Goal: Complete application form: Complete application form

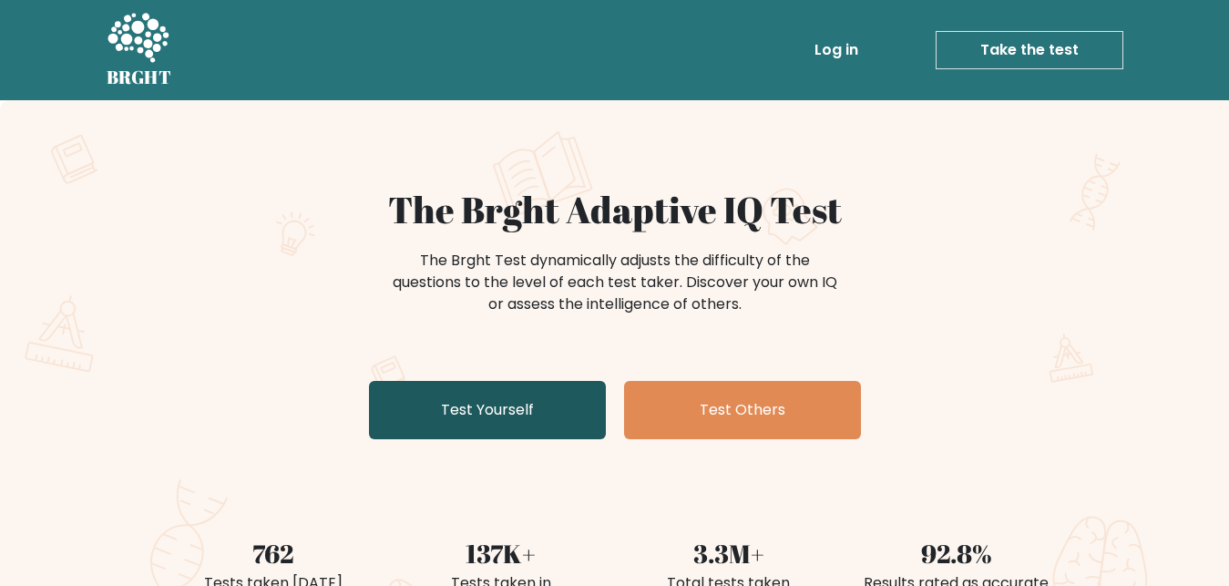
click at [515, 411] on link "Test Yourself" at bounding box center [487, 410] width 237 height 58
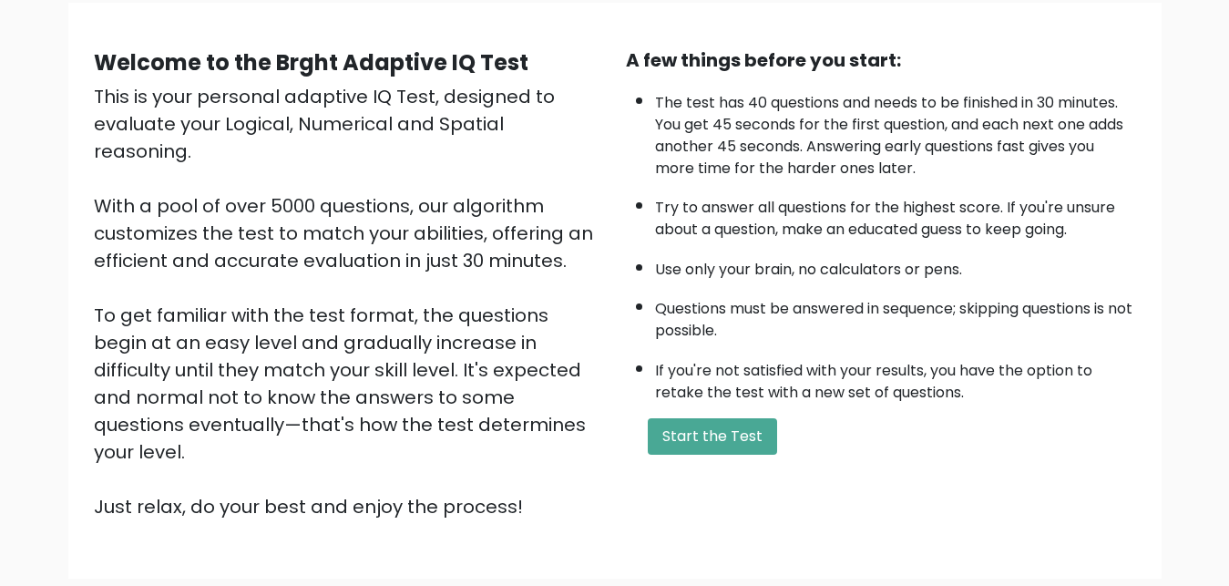
scroll to position [186, 0]
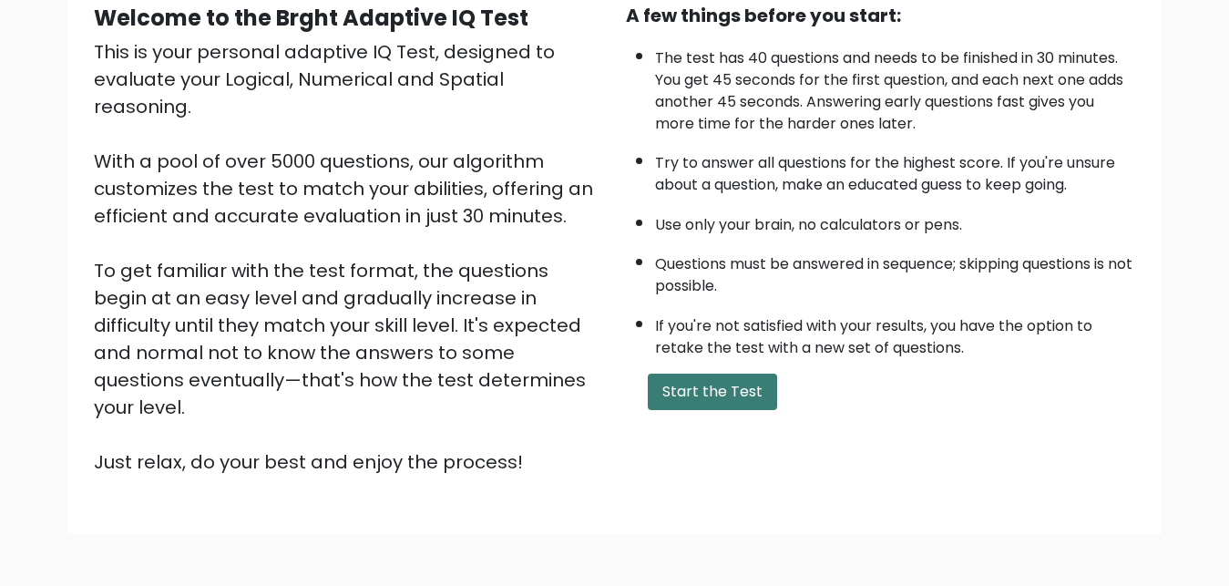
click at [721, 410] on button "Start the Test" at bounding box center [712, 392] width 129 height 36
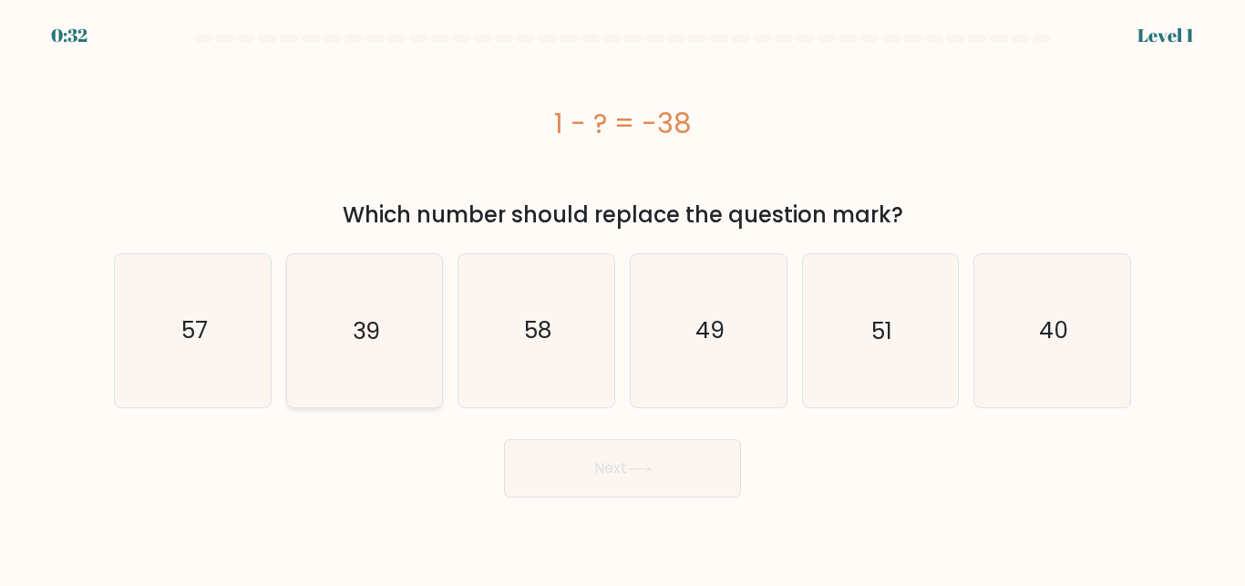
click at [388, 332] on icon "39" at bounding box center [364, 330] width 152 height 152
click at [622, 298] on input "b. 39" at bounding box center [622, 295] width 1 height 5
radio input "true"
click at [557, 470] on button "Next" at bounding box center [622, 468] width 237 height 58
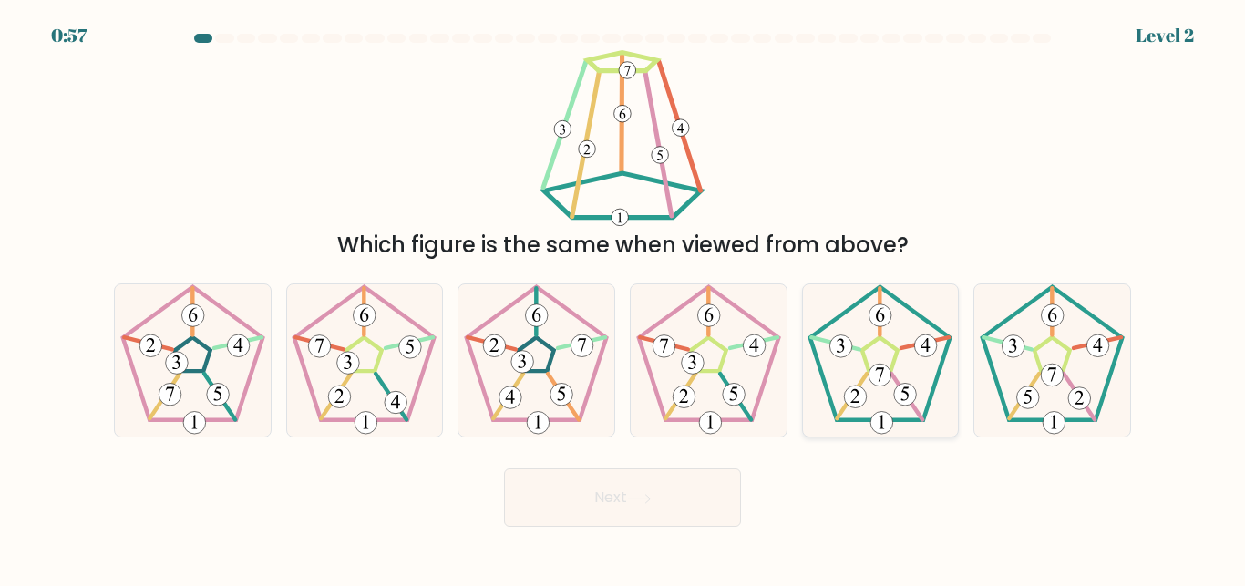
click at [887, 358] on icon at bounding box center [880, 360] width 152 height 152
click at [623, 298] on input "e." at bounding box center [622, 295] width 1 height 5
radio input "true"
click at [594, 501] on button "Next" at bounding box center [622, 497] width 237 height 58
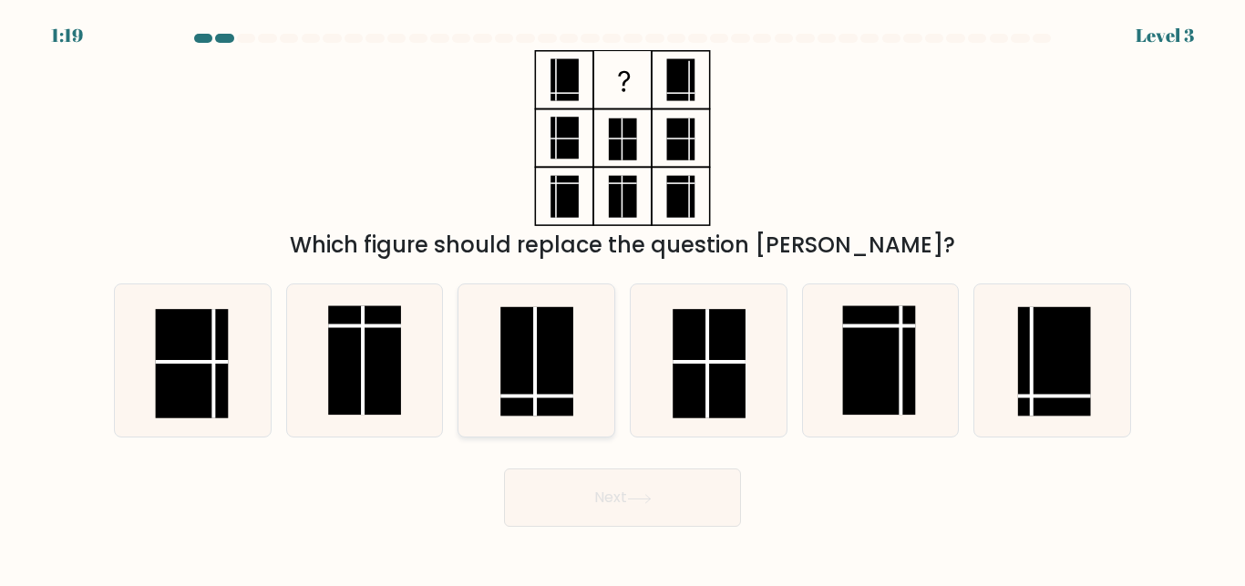
click at [540, 385] on rect at bounding box center [536, 361] width 73 height 109
click at [622, 298] on input "c." at bounding box center [622, 295] width 1 height 5
radio input "true"
click at [568, 492] on button "Next" at bounding box center [622, 497] width 237 height 58
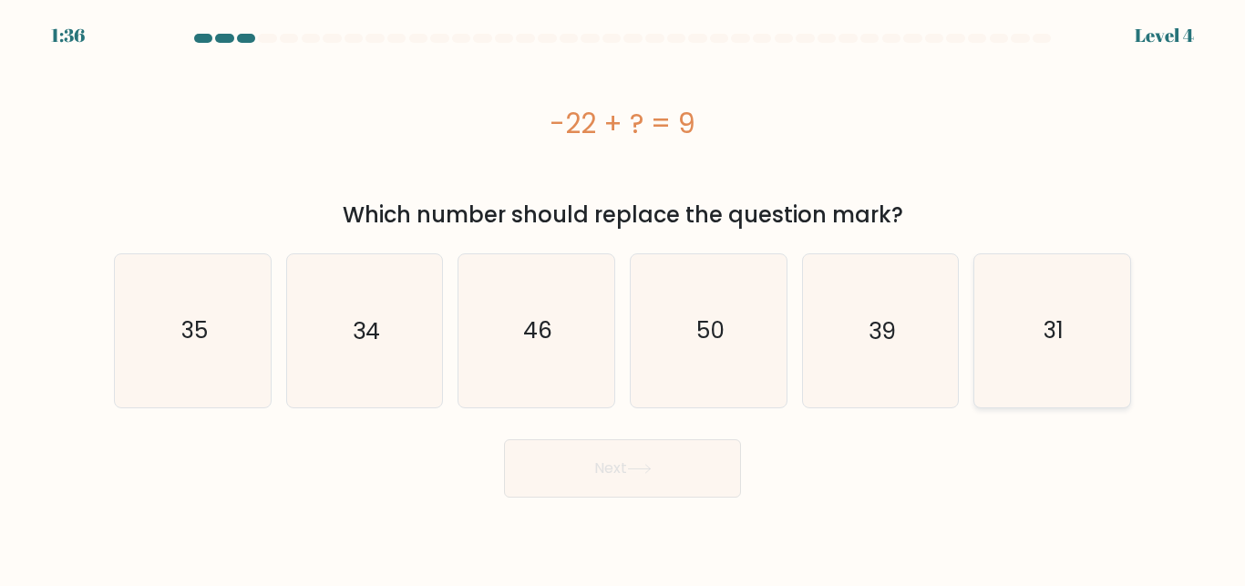
click at [1052, 353] on icon "31" at bounding box center [1052, 330] width 152 height 152
click at [623, 298] on input "f. 31" at bounding box center [622, 295] width 1 height 5
radio input "true"
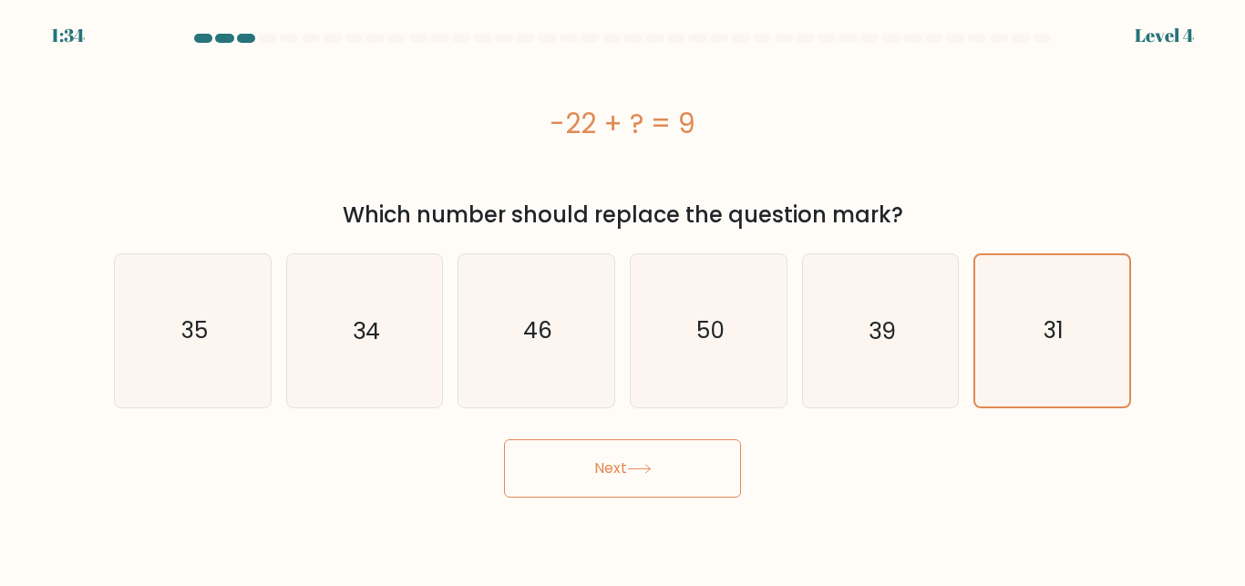
click at [672, 462] on button "Next" at bounding box center [622, 468] width 237 height 58
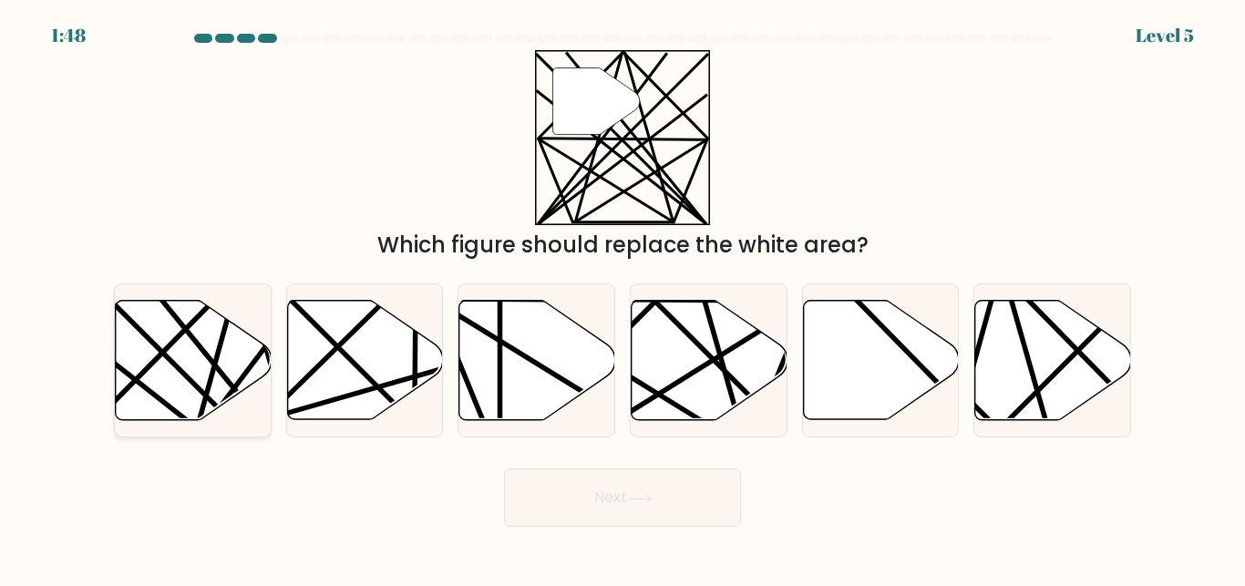
click at [190, 354] on icon at bounding box center [194, 360] width 156 height 119
click at [622, 298] on input "a." at bounding box center [622, 295] width 1 height 5
radio input "true"
click at [535, 513] on button "Next" at bounding box center [622, 497] width 237 height 58
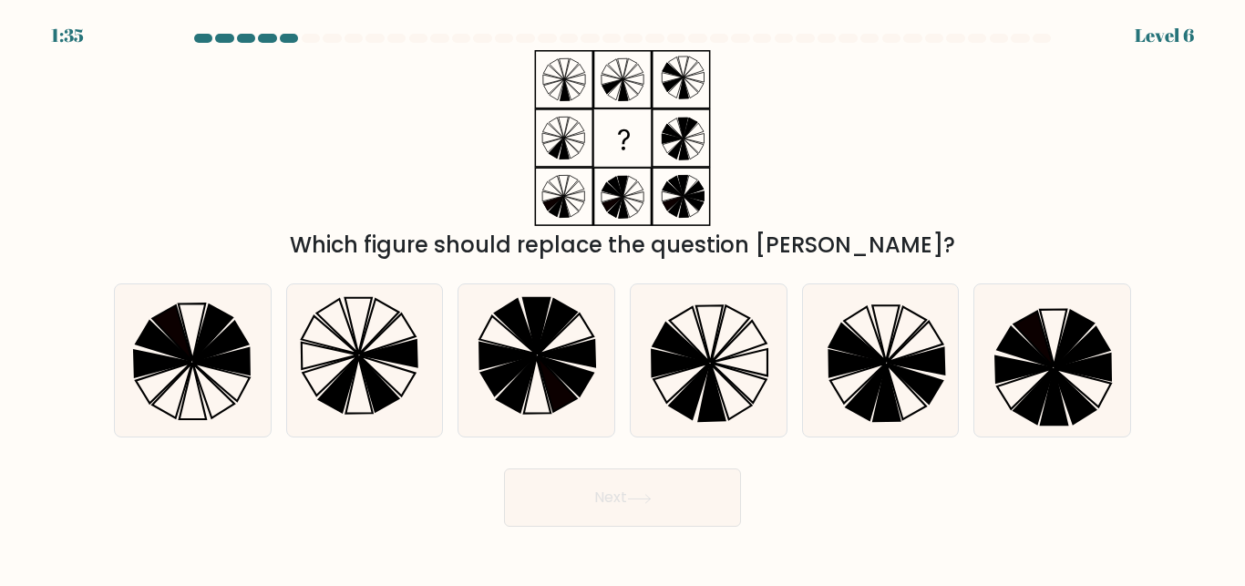
click at [611, 493] on button "Next" at bounding box center [622, 497] width 237 height 58
click at [389, 495] on div "Next" at bounding box center [622, 492] width 1039 height 67
click at [727, 331] on icon at bounding box center [708, 360] width 152 height 152
click at [623, 298] on input "d." at bounding box center [622, 295] width 1 height 5
radio input "true"
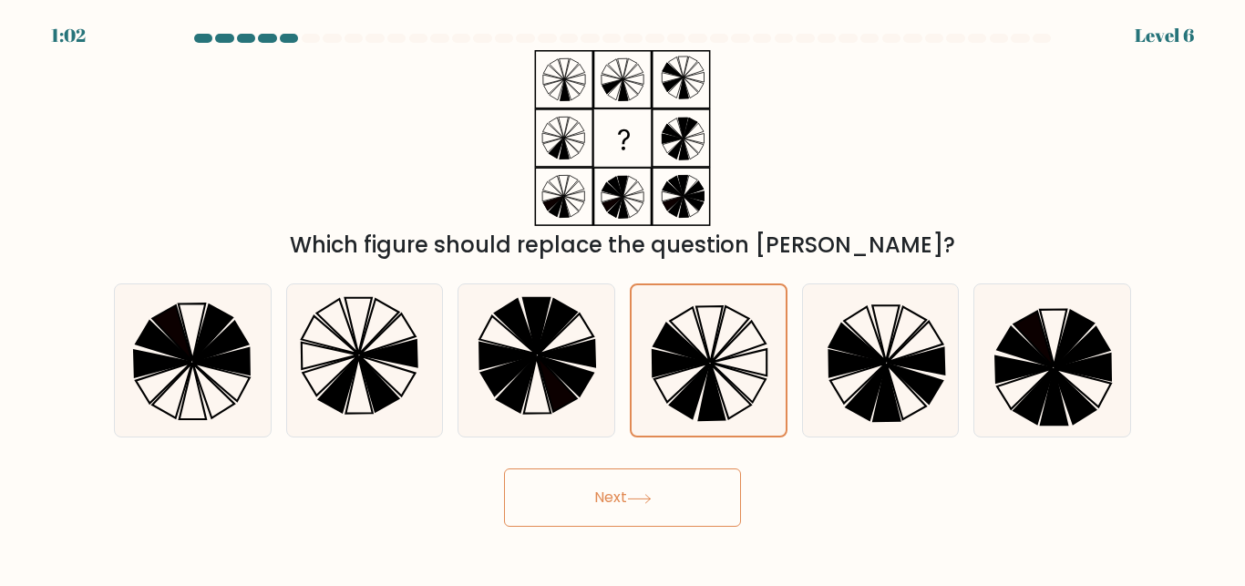
click at [669, 488] on button "Next" at bounding box center [622, 497] width 237 height 58
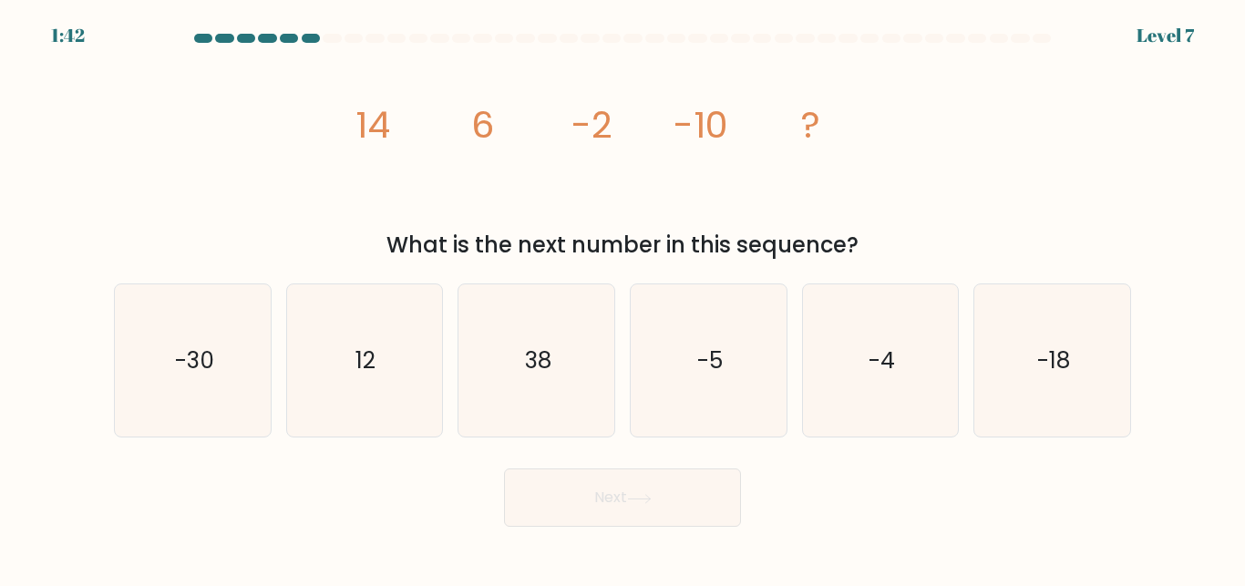
click at [669, 488] on button "Next" at bounding box center [622, 497] width 237 height 58
click at [1024, 338] on icon "-18" at bounding box center [1052, 360] width 152 height 152
click at [623, 298] on input "f. -18" at bounding box center [622, 295] width 1 height 5
radio input "true"
click at [695, 515] on button "Next" at bounding box center [622, 497] width 237 height 58
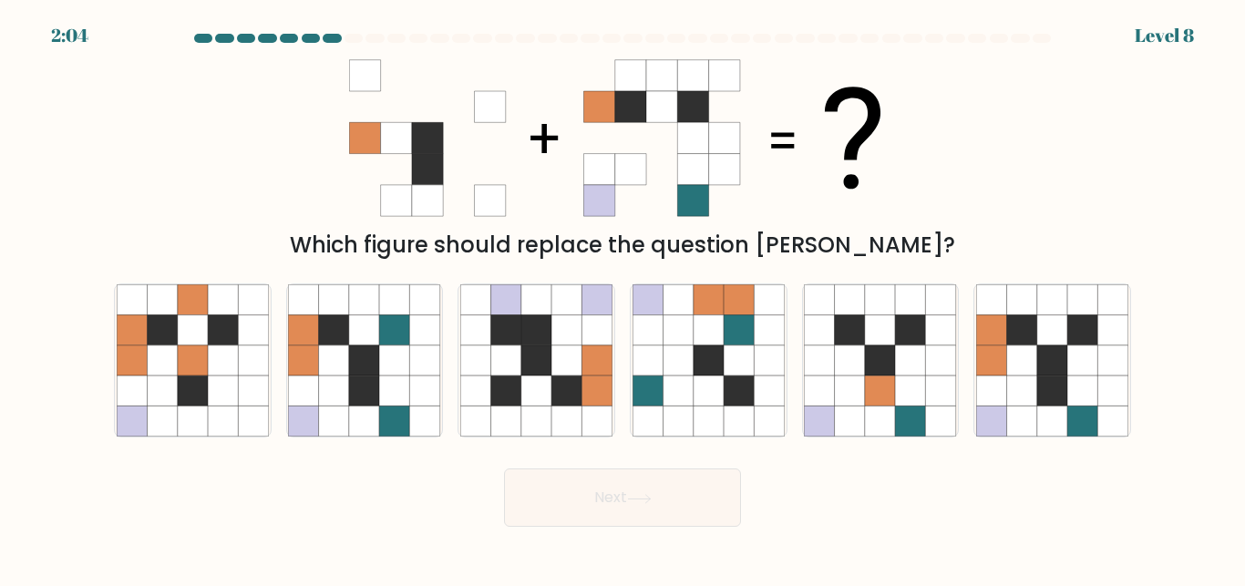
click at [695, 515] on button "Next" at bounding box center [622, 497] width 237 height 58
click at [784, 430] on icon at bounding box center [769, 421] width 30 height 30
click at [623, 298] on input "d." at bounding box center [622, 295] width 1 height 5
radio input "true"
click at [975, 337] on div at bounding box center [1052, 360] width 158 height 154
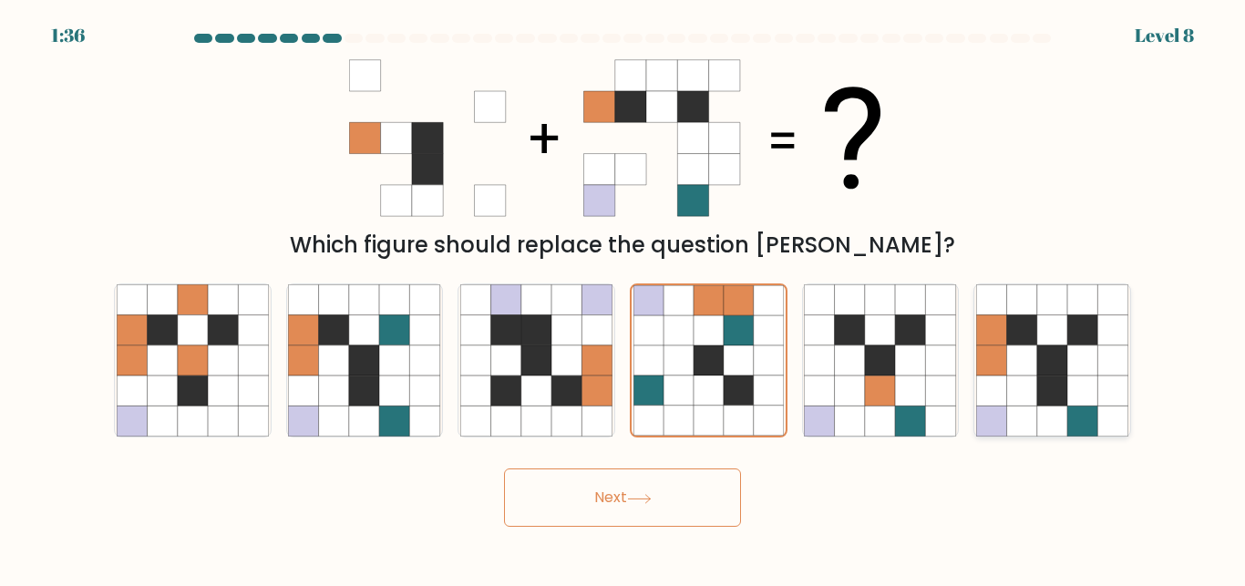
click at [623, 298] on input "f." at bounding box center [622, 295] width 1 height 5
radio input "true"
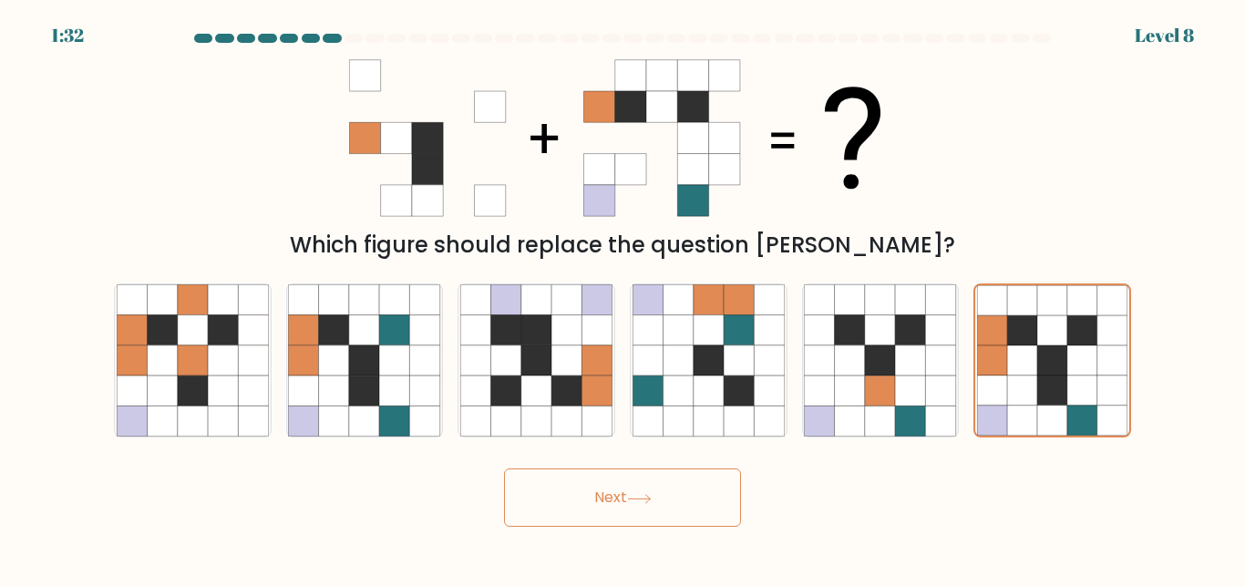
click at [643, 490] on button "Next" at bounding box center [622, 497] width 237 height 58
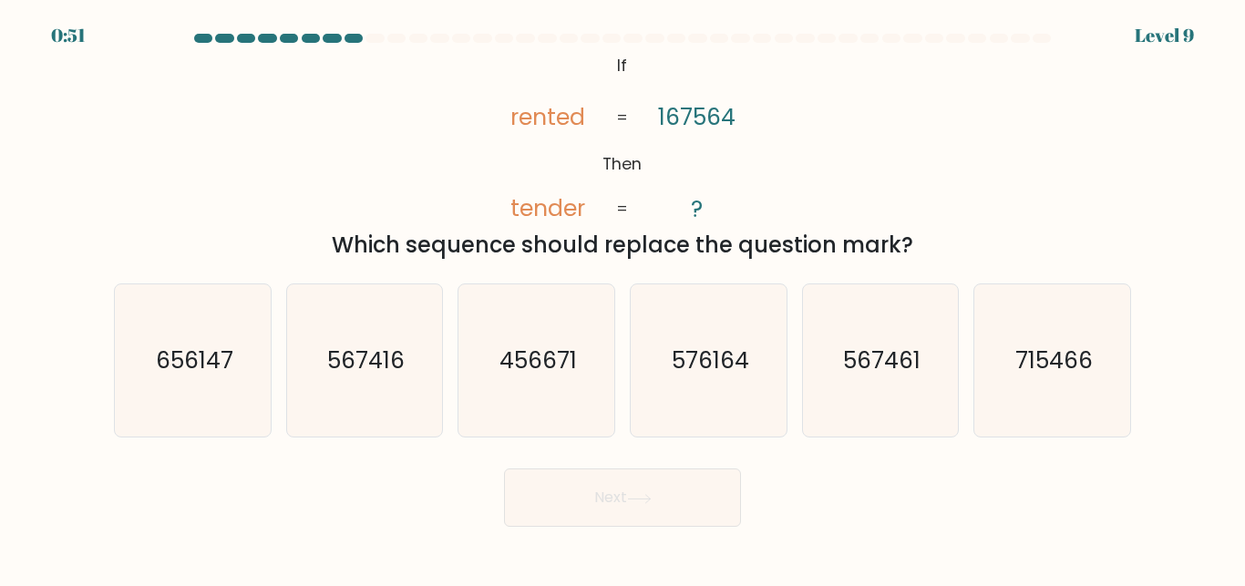
click at [643, 490] on button "Next" at bounding box center [622, 497] width 237 height 58
click at [867, 353] on text "567461" at bounding box center [881, 360] width 77 height 32
click at [623, 298] on input "e. 567461" at bounding box center [622, 295] width 1 height 5
radio input "true"
click at [619, 489] on button "Next" at bounding box center [622, 497] width 237 height 58
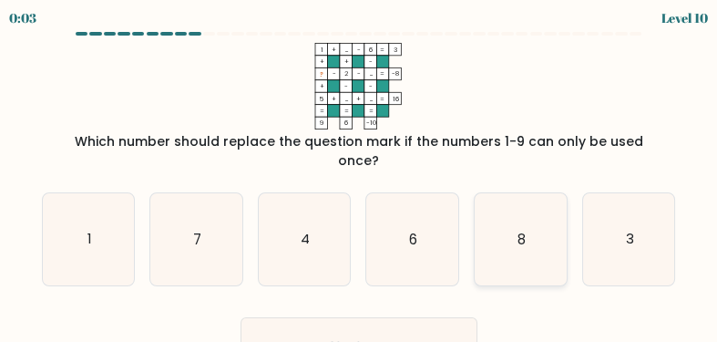
click at [521, 239] on icon "8" at bounding box center [521, 239] width 92 height 92
click at [360, 176] on input "e. 8" at bounding box center [359, 173] width 1 height 5
radio input "true"
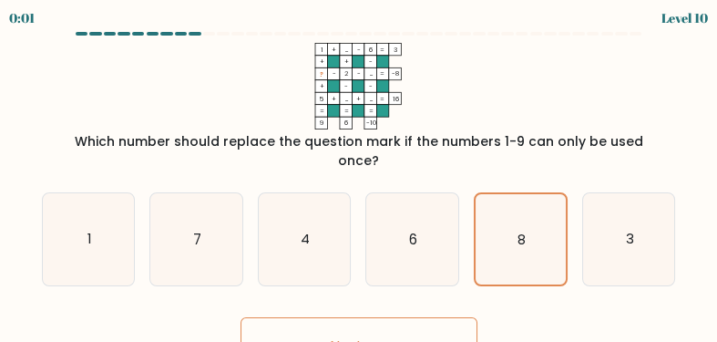
click at [358, 323] on button "Next" at bounding box center [359, 346] width 237 height 58
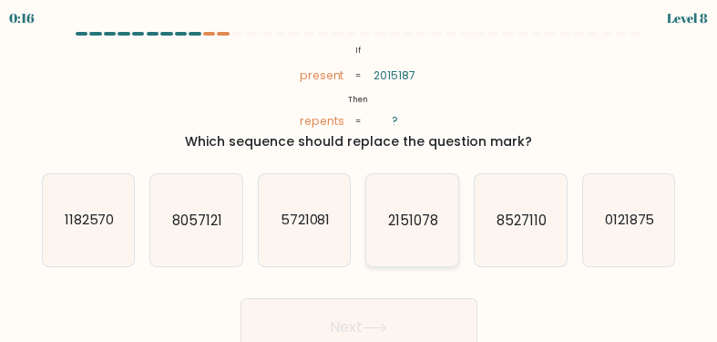
click at [388, 227] on icon "2151078" at bounding box center [412, 220] width 92 height 92
click at [360, 176] on input "d. 2151078" at bounding box center [359, 173] width 1 height 5
radio input "true"
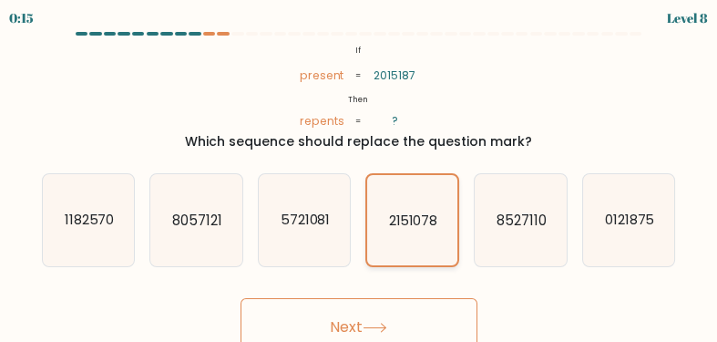
click at [388, 227] on icon "2151078" at bounding box center [412, 220] width 90 height 90
click at [360, 176] on input "d. 2151078" at bounding box center [359, 173] width 1 height 5
click at [359, 326] on button "Next" at bounding box center [359, 327] width 237 height 58
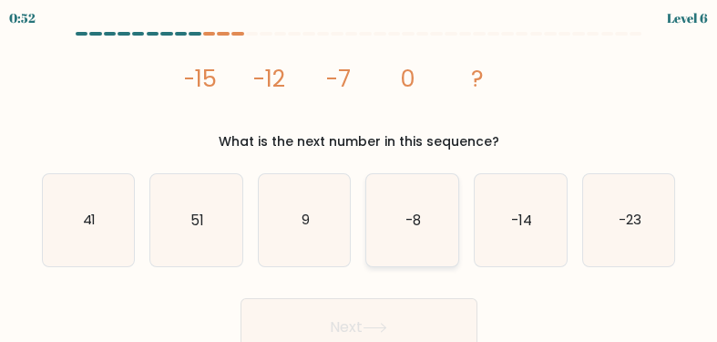
click at [425, 221] on icon "-8" at bounding box center [412, 220] width 92 height 92
click at [360, 176] on input "d. -8" at bounding box center [359, 173] width 1 height 5
radio input "true"
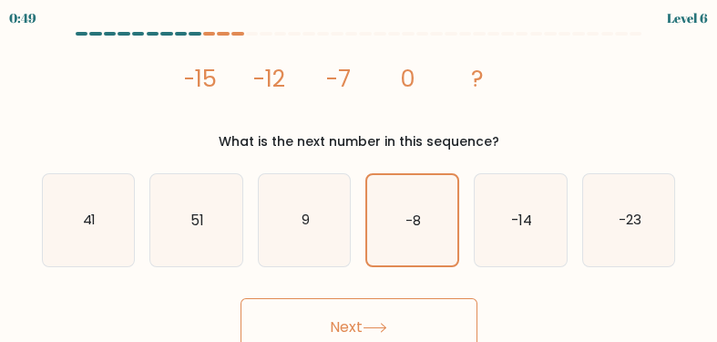
click at [351, 323] on button "Next" at bounding box center [359, 327] width 237 height 58
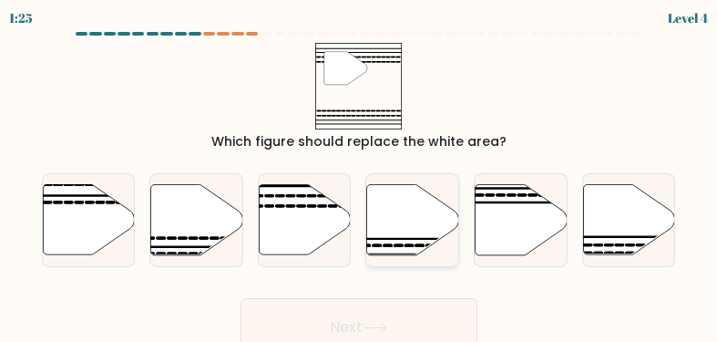
click at [375, 266] on div at bounding box center [412, 220] width 94 height 94
click at [360, 176] on input "d." at bounding box center [359, 173] width 1 height 5
radio input "true"
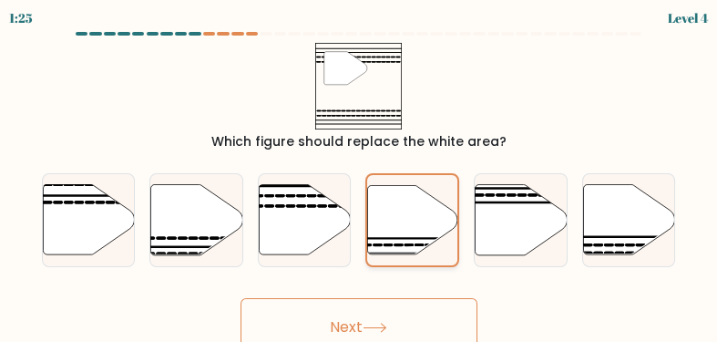
click at [375, 266] on div at bounding box center [412, 220] width 94 height 94
click at [360, 176] on input "d." at bounding box center [359, 173] width 1 height 5
click at [317, 214] on icon at bounding box center [305, 220] width 92 height 70
click at [359, 176] on input "c." at bounding box center [359, 173] width 1 height 5
radio input "true"
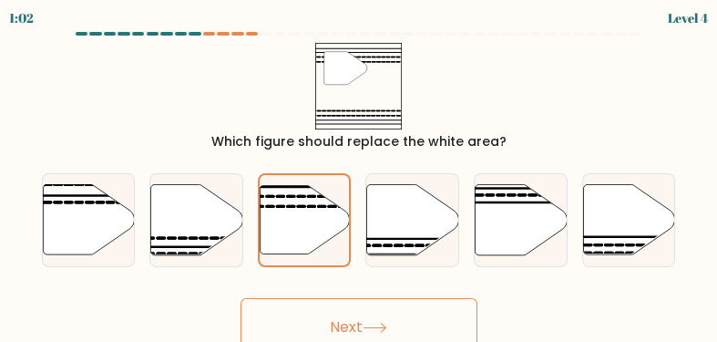
click at [356, 323] on button "Next" at bounding box center [359, 327] width 237 height 58
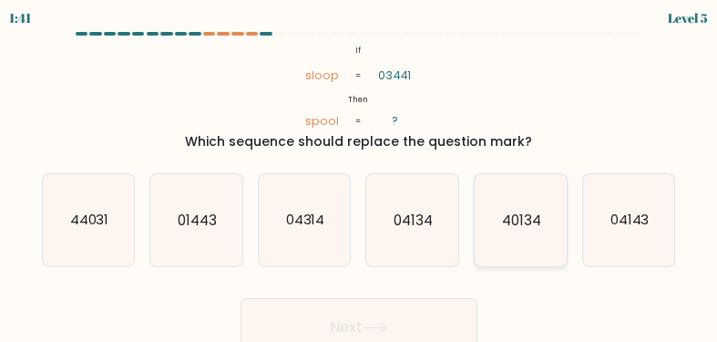
click at [521, 213] on text "40134" at bounding box center [521, 219] width 39 height 19
click at [360, 176] on input "e. 40134" at bounding box center [359, 173] width 1 height 5
radio input "true"
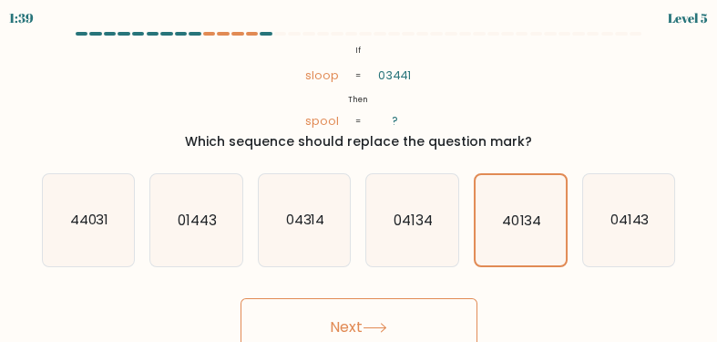
click at [395, 321] on button "Next" at bounding box center [359, 327] width 237 height 58
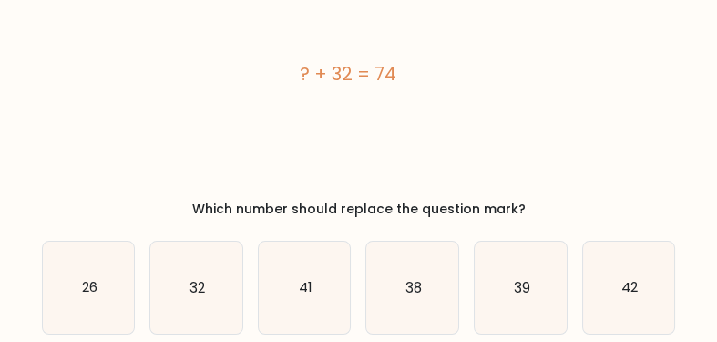
scroll to position [96, 0]
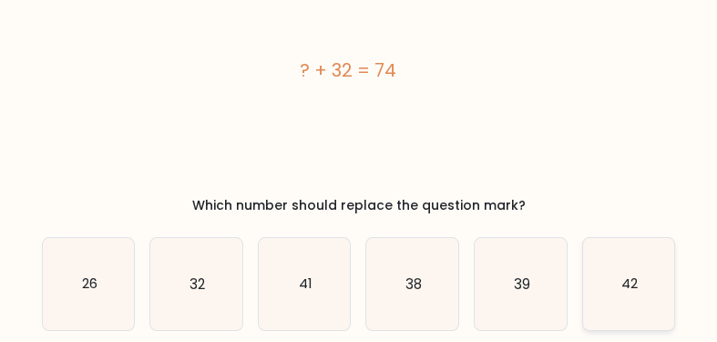
click at [624, 286] on text "42" at bounding box center [629, 283] width 16 height 19
click at [360, 80] on input "f. 42" at bounding box center [359, 78] width 1 height 5
radio input "true"
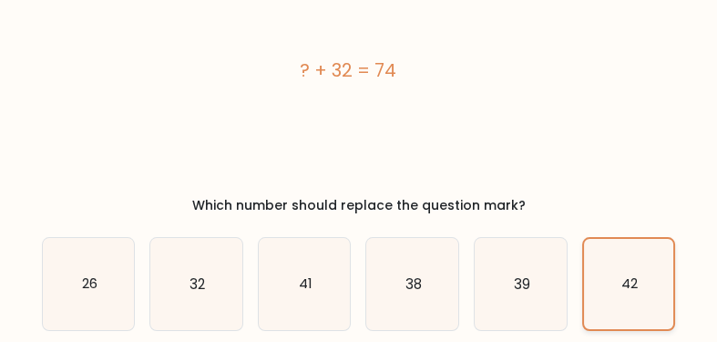
click at [624, 286] on text "42" at bounding box center [629, 284] width 16 height 18
click at [360, 80] on input "f. 42" at bounding box center [359, 78] width 1 height 5
click at [359, 76] on input "a. 26" at bounding box center [359, 78] width 1 height 5
radio input "true"
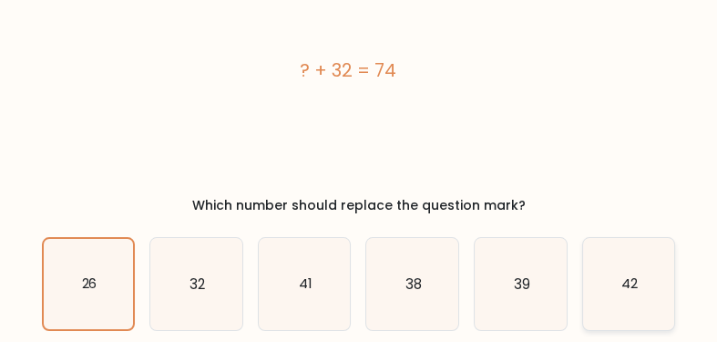
click at [359, 76] on input "b. 32" at bounding box center [359, 78] width 1 height 5
radio input "true"
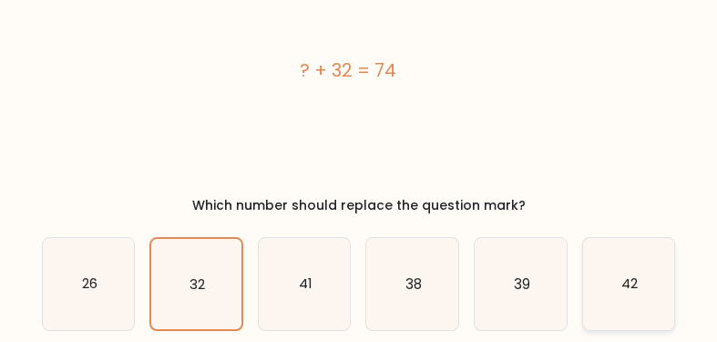
click at [629, 285] on text "42" at bounding box center [629, 283] width 16 height 19
click at [360, 80] on input "f. 42" at bounding box center [359, 78] width 1 height 5
radio input "true"
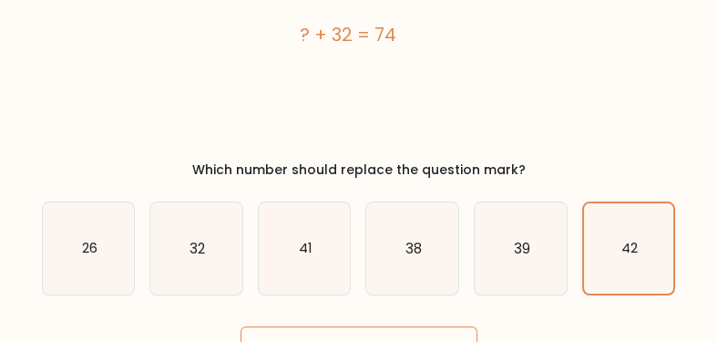
scroll to position [173, 0]
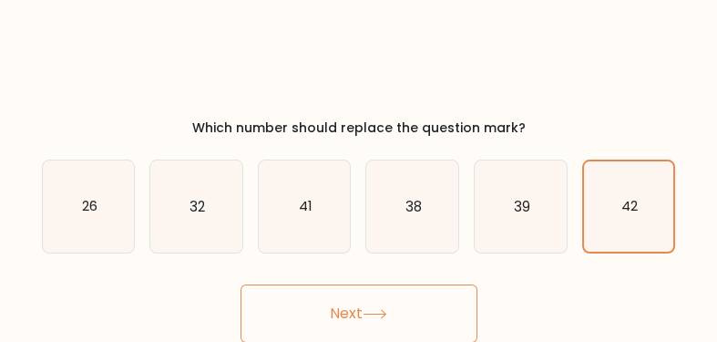
click at [370, 309] on button "Next" at bounding box center [359, 313] width 237 height 58
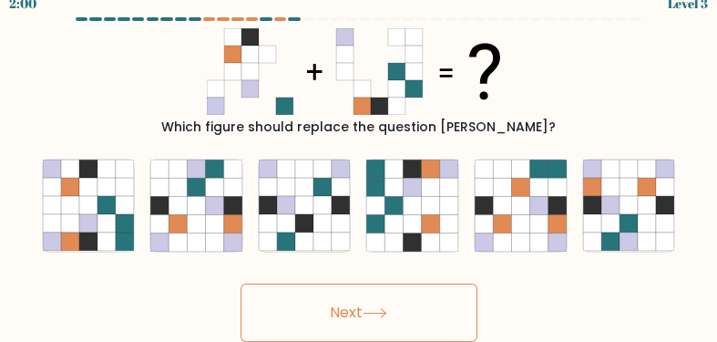
scroll to position [14, 0]
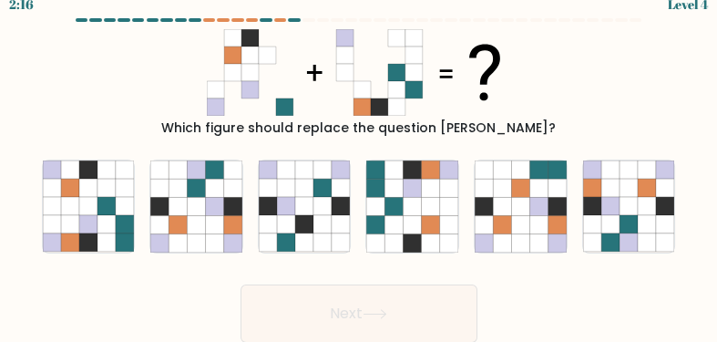
click at [370, 309] on button "Next" at bounding box center [359, 313] width 237 height 58
click at [100, 238] on icon at bounding box center [107, 243] width 18 height 18
click at [359, 162] on input "a." at bounding box center [359, 160] width 1 height 5
radio input "true"
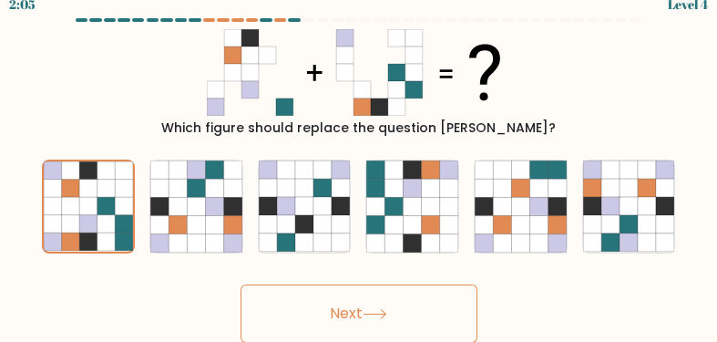
click at [311, 310] on button "Next" at bounding box center [359, 313] width 237 height 58
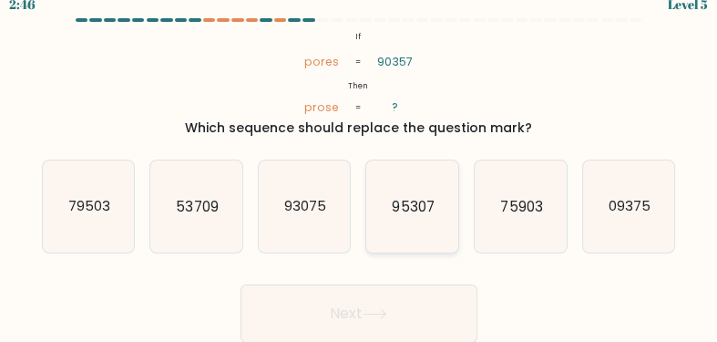
click at [407, 221] on icon "95307" at bounding box center [412, 206] width 92 height 92
click at [360, 162] on input "d. 95307" at bounding box center [359, 160] width 1 height 5
radio input "true"
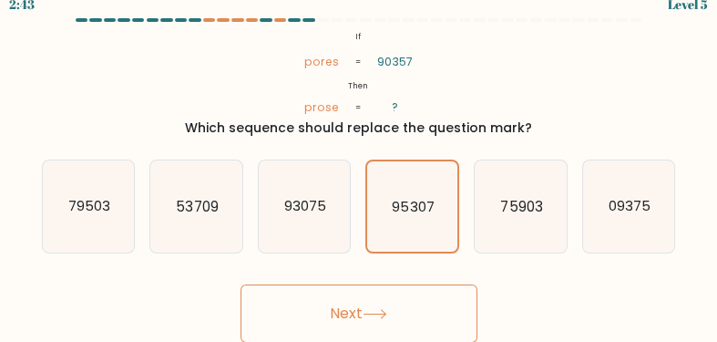
click at [353, 316] on button "Next" at bounding box center [359, 313] width 237 height 58
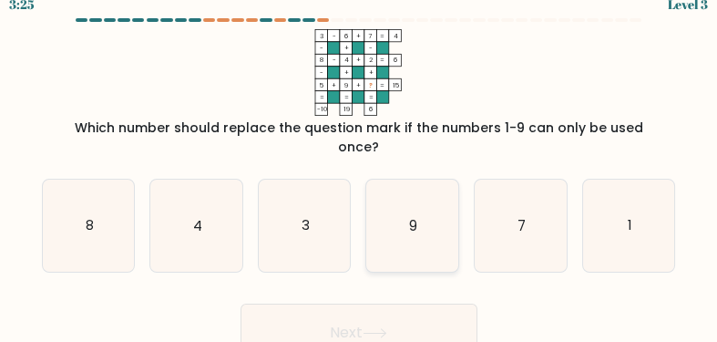
click at [420, 227] on icon "9" at bounding box center [412, 226] width 92 height 92
click at [360, 162] on input "d. 9" at bounding box center [359, 160] width 1 height 5
radio input "true"
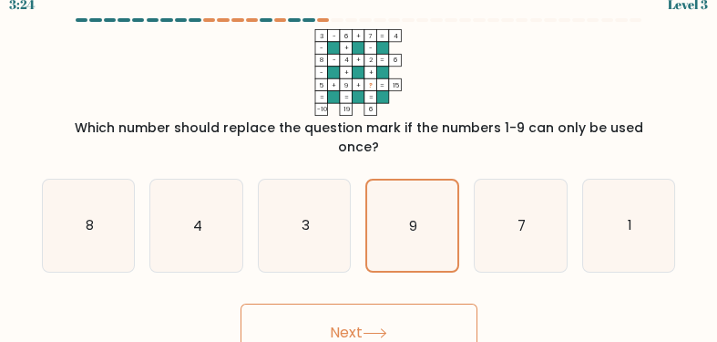
click at [385, 328] on icon at bounding box center [375, 333] width 25 height 10
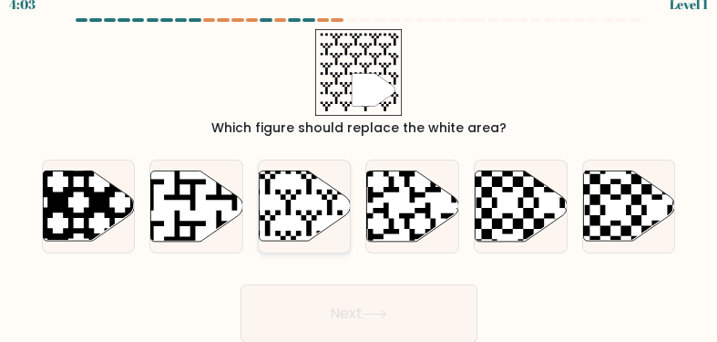
click at [309, 188] on icon at bounding box center [275, 169] width 167 height 167
click at [359, 162] on input "c." at bounding box center [359, 160] width 1 height 5
radio input "true"
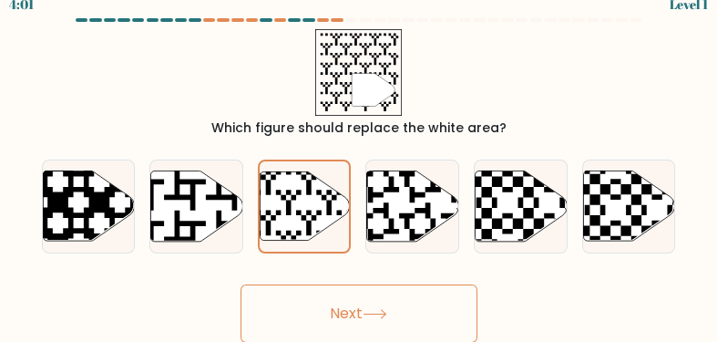
click at [339, 310] on button "Next" at bounding box center [359, 313] width 237 height 58
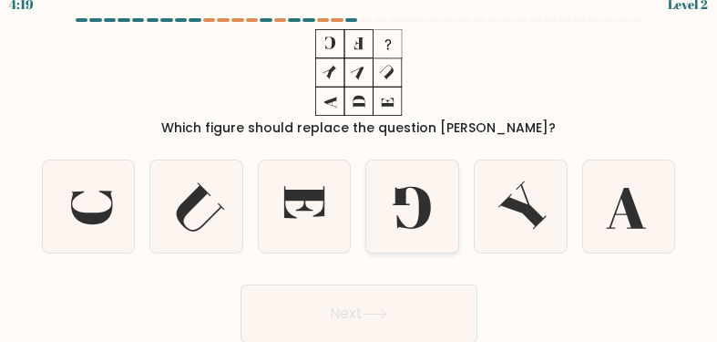
click at [412, 219] on icon at bounding box center [412, 206] width 92 height 92
click at [360, 162] on input "d." at bounding box center [359, 160] width 1 height 5
radio input "true"
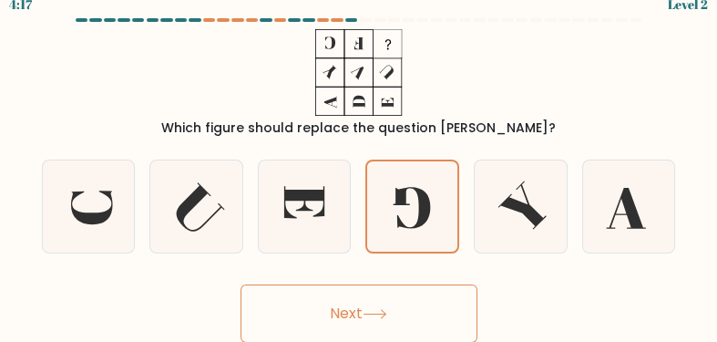
click at [371, 311] on icon at bounding box center [375, 314] width 25 height 10
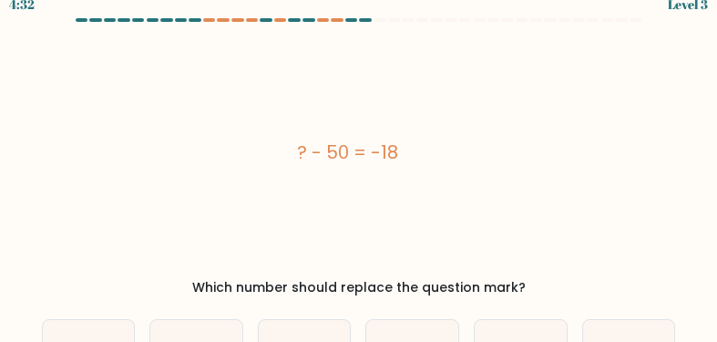
scroll to position [0, 0]
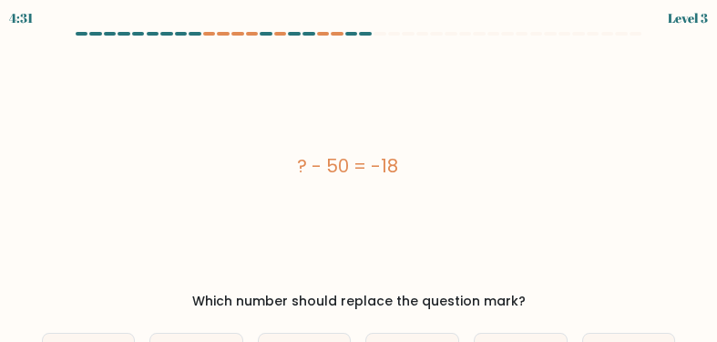
click at [371, 316] on form "a." at bounding box center [358, 274] width 717 height 484
click at [387, 250] on div "? - 50 = -18" at bounding box center [348, 166] width 612 height 246
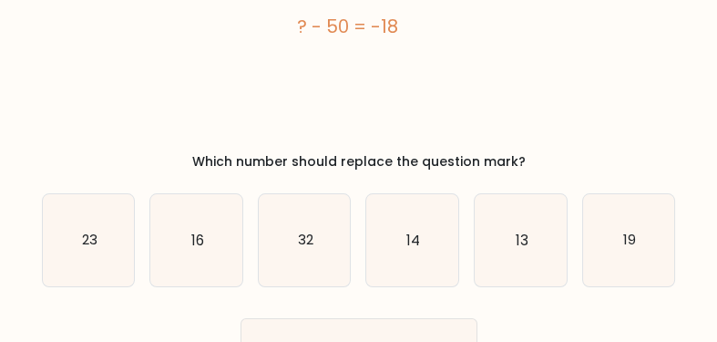
scroll to position [143, 0]
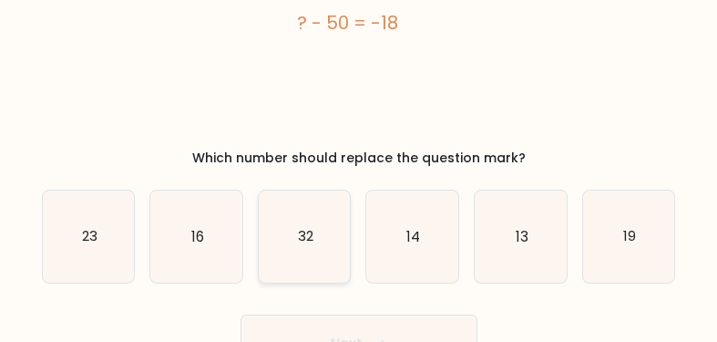
click at [289, 241] on icon "32" at bounding box center [305, 236] width 92 height 92
click at [359, 33] on input "c. 32" at bounding box center [359, 30] width 1 height 5
radio input "true"
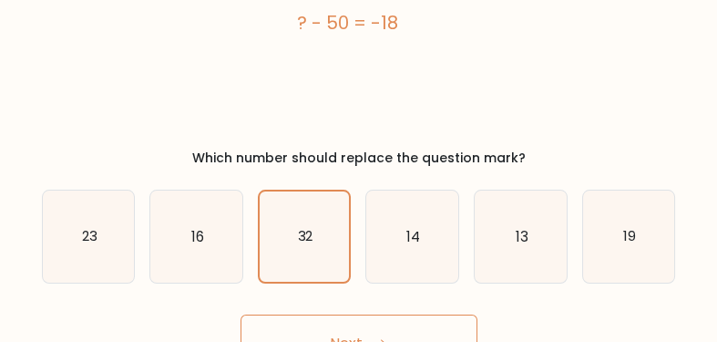
click at [314, 327] on button "Next" at bounding box center [359, 343] width 237 height 58
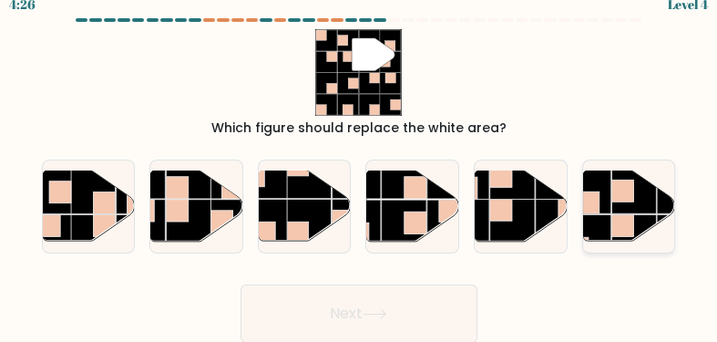
click at [592, 208] on rect at bounding box center [588, 203] width 22 height 22
click at [360, 162] on input "f." at bounding box center [359, 160] width 1 height 5
radio input "true"
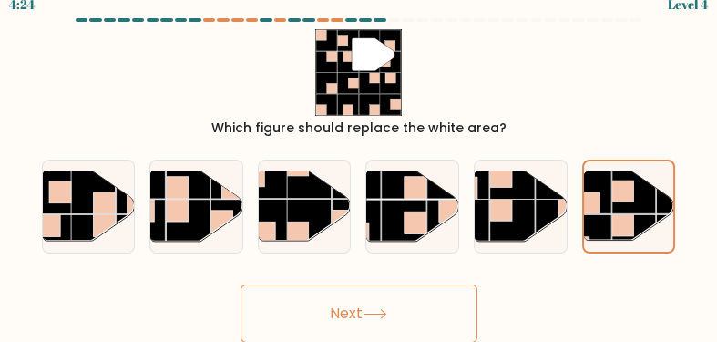
click at [377, 305] on button "Next" at bounding box center [359, 313] width 237 height 58
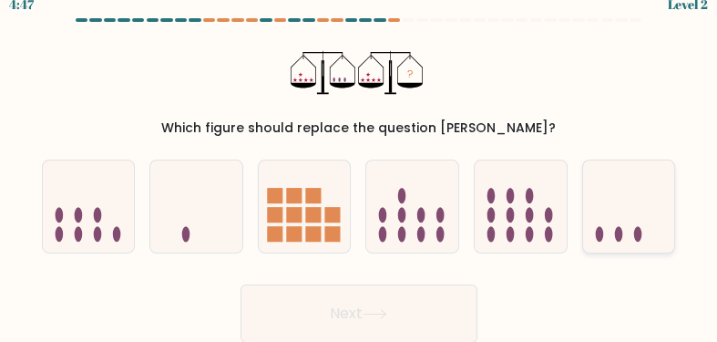
click at [629, 221] on icon at bounding box center [629, 207] width 92 height 76
click at [360, 162] on input "f." at bounding box center [359, 160] width 1 height 5
radio input "true"
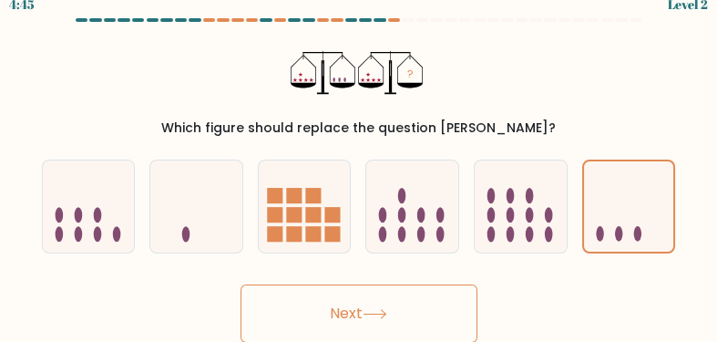
click at [380, 313] on icon at bounding box center [375, 314] width 25 height 10
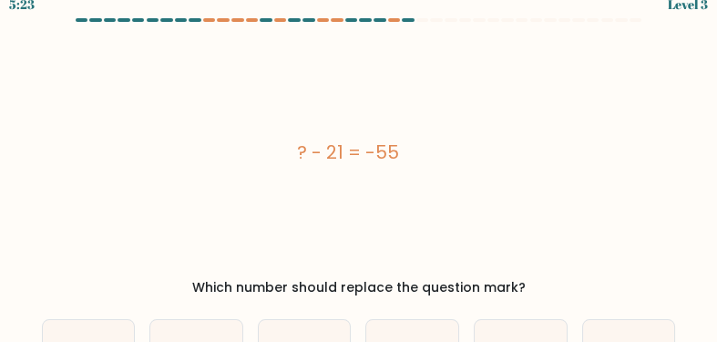
click at [467, 200] on div "? - 21 = -55" at bounding box center [348, 152] width 612 height 246
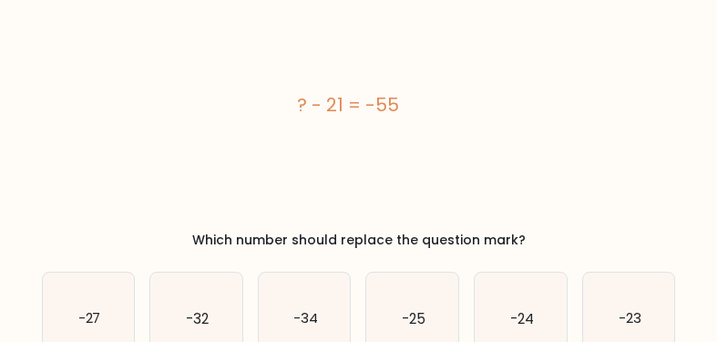
scroll to position [109, 0]
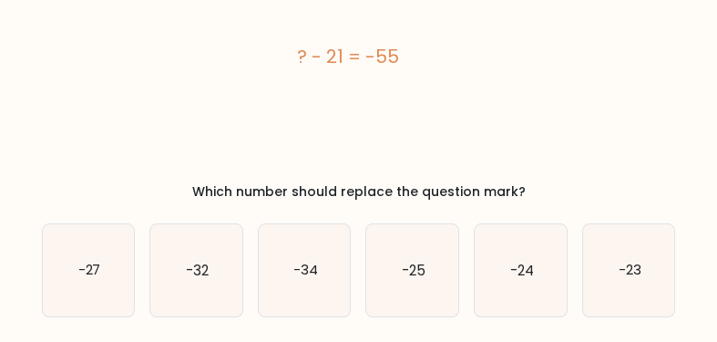
click at [467, 200] on div "Which number should replace the question mark?" at bounding box center [359, 191] width 612 height 19
click at [324, 270] on icon "-34" at bounding box center [305, 270] width 92 height 92
click at [359, 67] on input "c. -34" at bounding box center [359, 64] width 1 height 5
radio input "true"
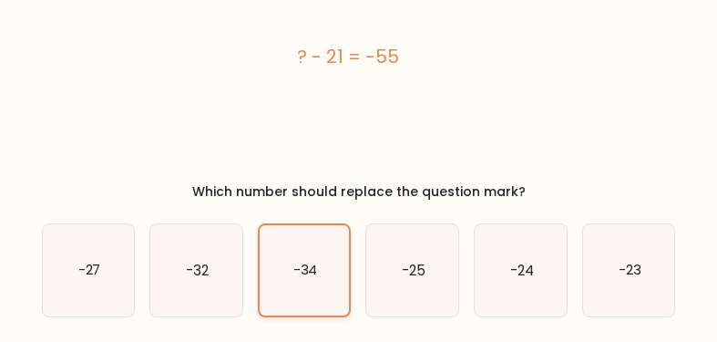
click at [359, 62] on input "d. -25" at bounding box center [359, 64] width 1 height 5
radio input "true"
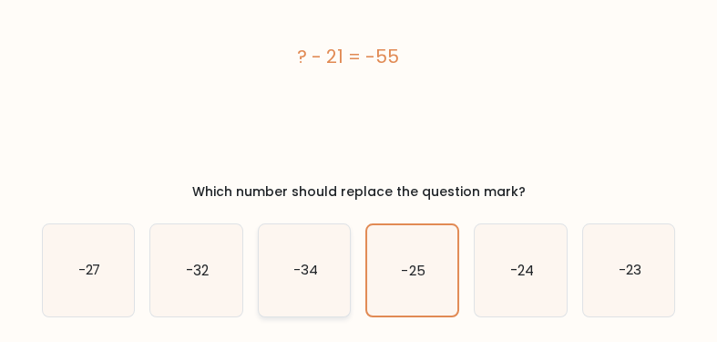
click at [359, 62] on input "c. -34" at bounding box center [359, 64] width 1 height 5
radio input "true"
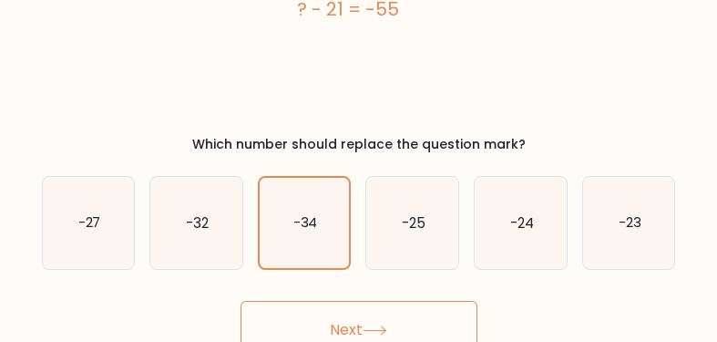
scroll to position [173, 0]
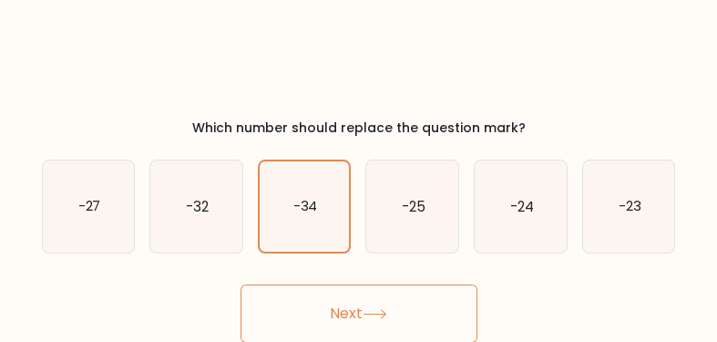
click at [406, 312] on button "Next" at bounding box center [359, 313] width 237 height 58
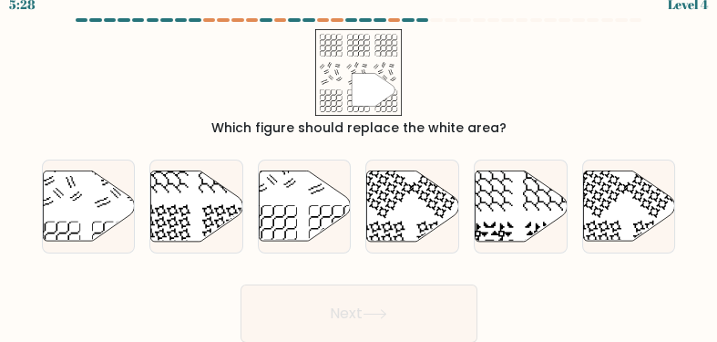
click at [406, 312] on button "Next" at bounding box center [359, 313] width 237 height 58
click at [62, 216] on icon at bounding box center [89, 206] width 92 height 70
click at [359, 162] on input "a." at bounding box center [359, 160] width 1 height 5
radio input "true"
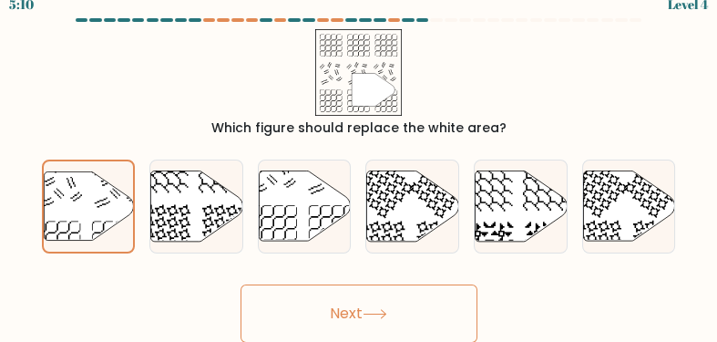
click at [326, 326] on button "Next" at bounding box center [359, 313] width 237 height 58
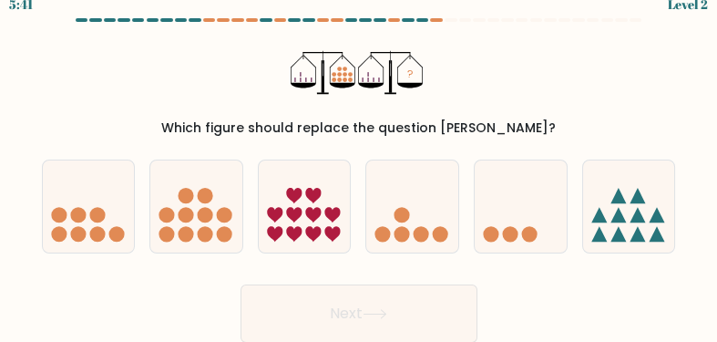
click at [327, 329] on button "Next" at bounding box center [359, 313] width 237 height 58
drag, startPoint x: 327, startPoint y: 329, endPoint x: 255, endPoint y: 313, distance: 73.6
click at [255, 313] on button "Next" at bounding box center [359, 313] width 237 height 58
click at [191, 223] on icon at bounding box center [196, 207] width 92 height 76
click at [359, 162] on input "b." at bounding box center [359, 160] width 1 height 5
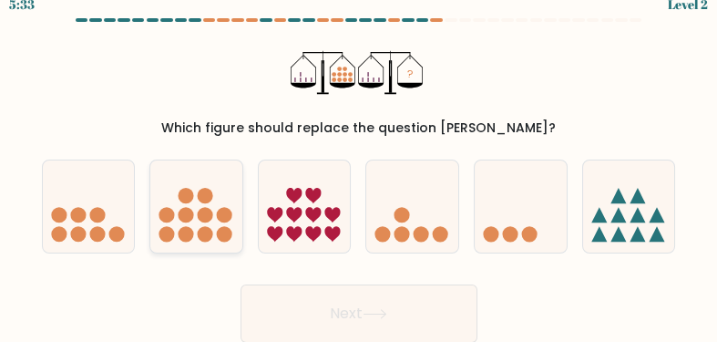
radio input "true"
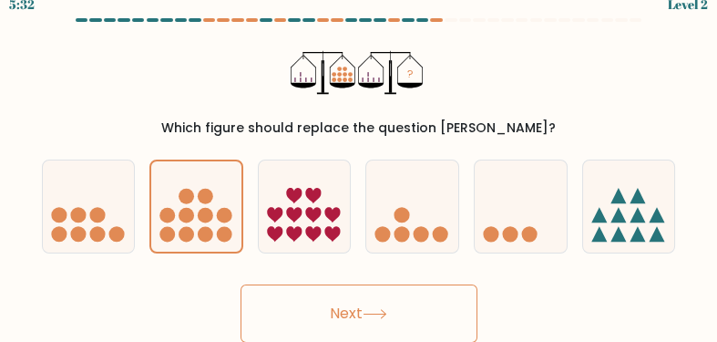
click at [316, 328] on button "Next" at bounding box center [359, 313] width 237 height 58
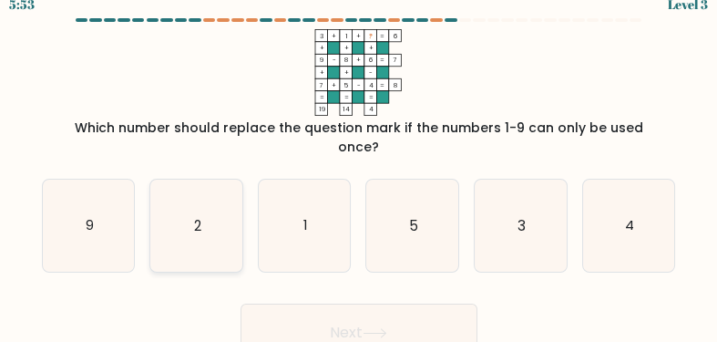
click at [206, 207] on icon "2" at bounding box center [196, 226] width 92 height 92
click at [359, 162] on input "b. 2" at bounding box center [359, 160] width 1 height 5
radio input "true"
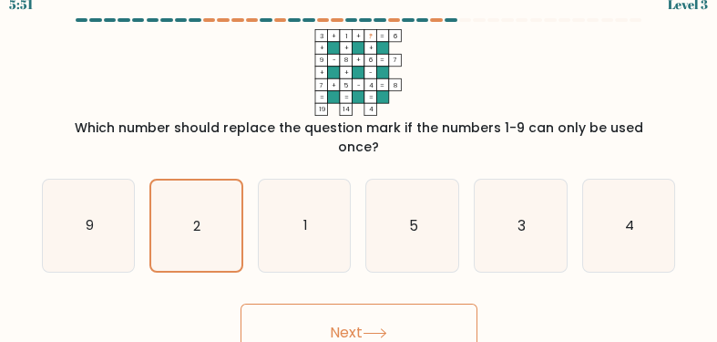
click at [329, 321] on button "Next" at bounding box center [359, 332] width 237 height 58
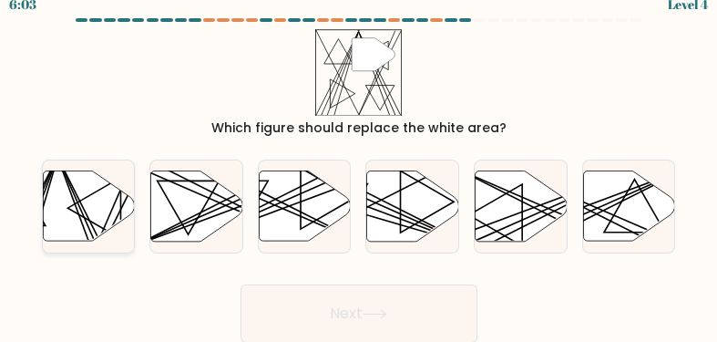
click at [87, 193] on icon at bounding box center [89, 206] width 92 height 70
click at [359, 162] on input "a." at bounding box center [359, 160] width 1 height 5
radio input "true"
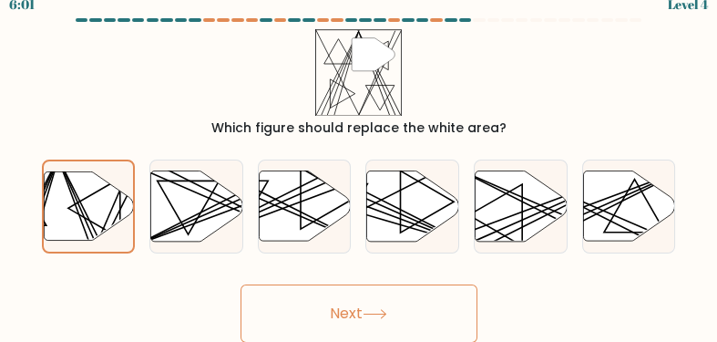
click at [353, 314] on button "Next" at bounding box center [359, 313] width 237 height 58
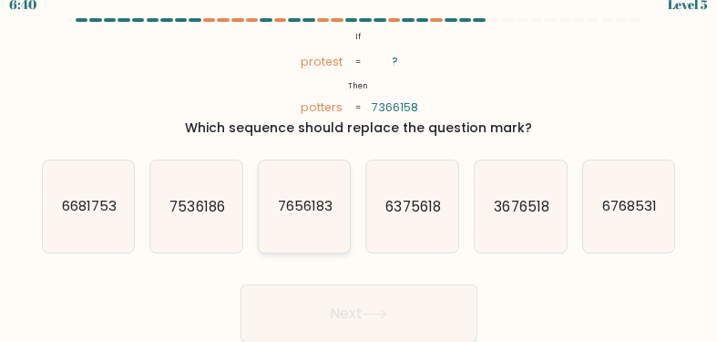
click at [301, 210] on text "7656183" at bounding box center [305, 206] width 55 height 19
click at [359, 162] on input "c. 7656183" at bounding box center [359, 160] width 1 height 5
radio input "true"
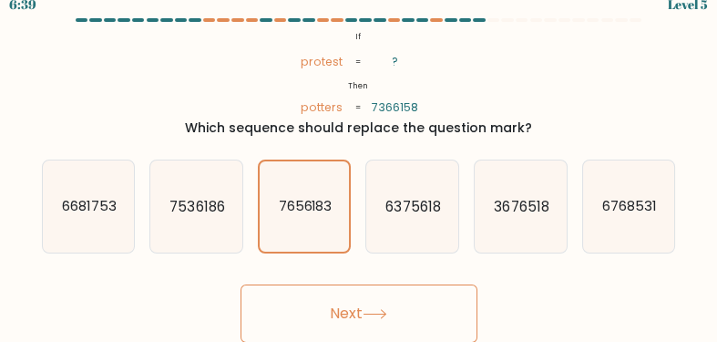
click at [323, 313] on button "Next" at bounding box center [359, 313] width 237 height 58
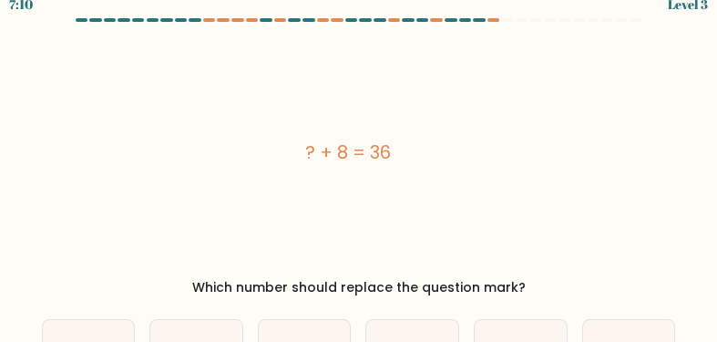
click at [244, 225] on div "? + 8 = 36" at bounding box center [348, 152] width 612 height 246
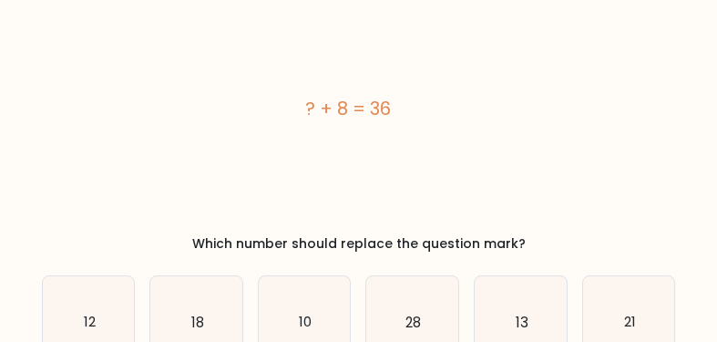
scroll to position [61, 0]
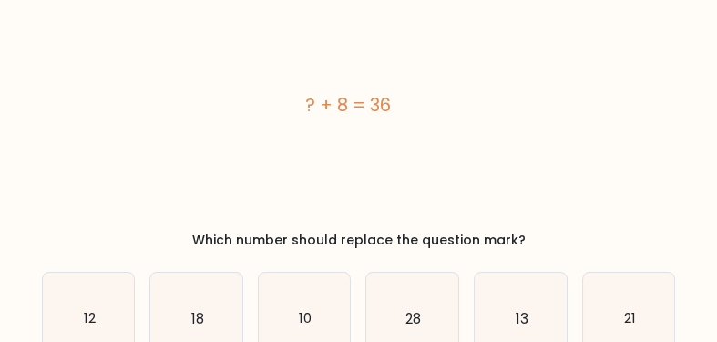
click at [244, 227] on div "? + 8 = 36" at bounding box center [348, 105] width 612 height 246
click at [413, 303] on icon "28" at bounding box center [412, 318] width 92 height 92
click at [360, 115] on input "d. 28" at bounding box center [359, 112] width 1 height 5
radio input "true"
click at [499, 185] on div "? + 8 = 36" at bounding box center [348, 105] width 612 height 246
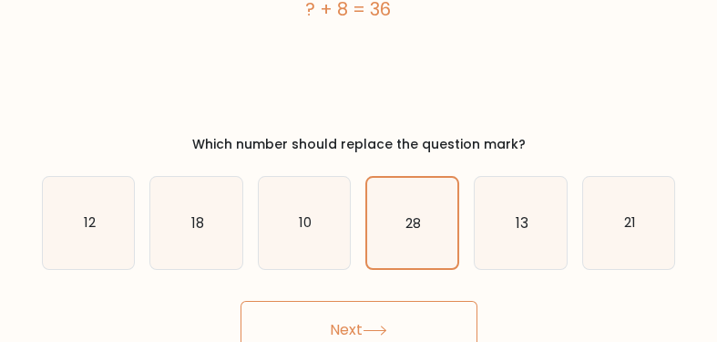
scroll to position [173, 0]
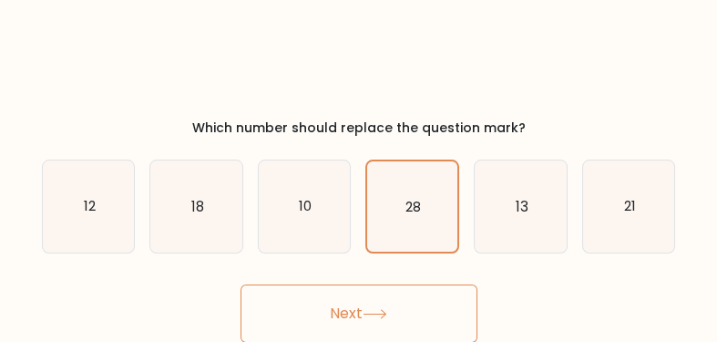
click at [350, 314] on button "Next" at bounding box center [359, 313] width 237 height 58
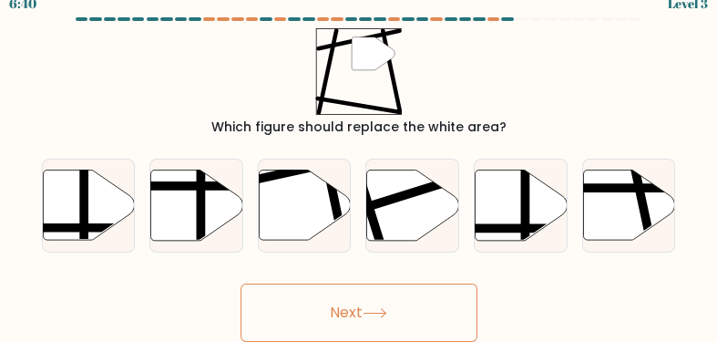
scroll to position [14, 0]
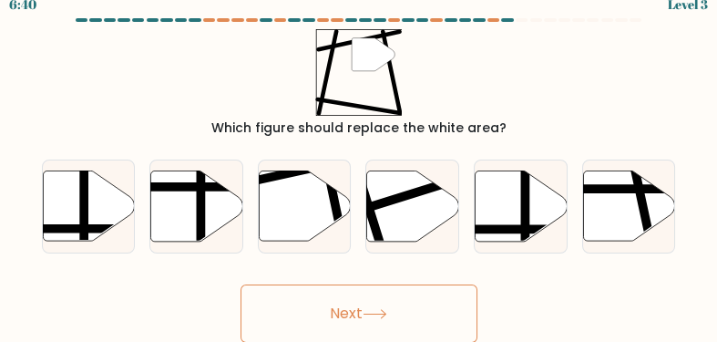
click at [350, 314] on button "Next" at bounding box center [359, 313] width 237 height 58
click at [297, 222] on icon at bounding box center [305, 206] width 92 height 70
click at [359, 162] on input "c." at bounding box center [359, 160] width 1 height 5
radio input "true"
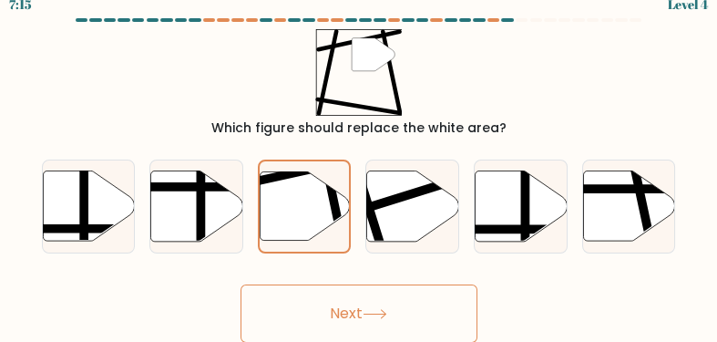
click at [318, 313] on button "Next" at bounding box center [359, 313] width 237 height 58
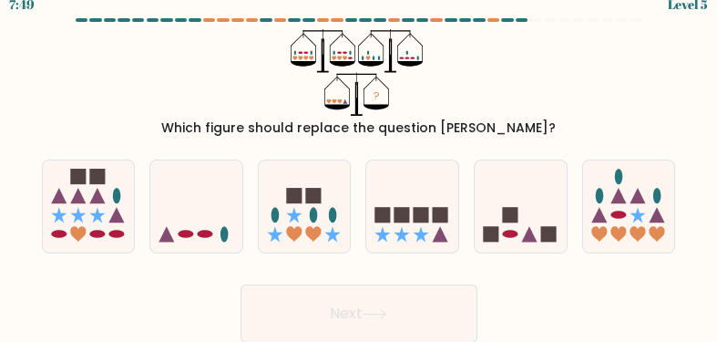
click at [318, 313] on button "Next" at bounding box center [359, 313] width 237 height 58
click at [388, 288] on button "Next" at bounding box center [359, 313] width 237 height 58
click at [614, 197] on icon at bounding box center [618, 195] width 15 height 15
click at [360, 162] on input "f." at bounding box center [359, 160] width 1 height 5
radio input "true"
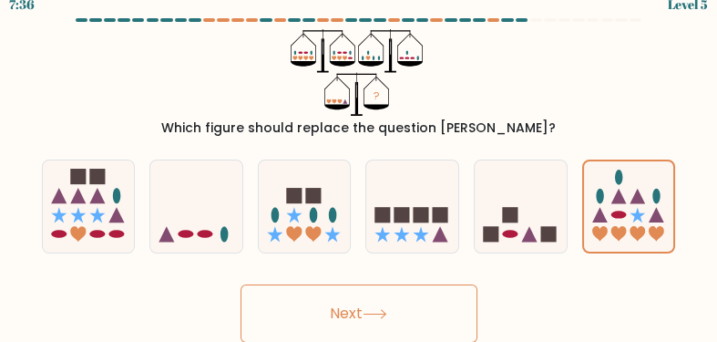
click at [380, 321] on button "Next" at bounding box center [359, 313] width 237 height 58
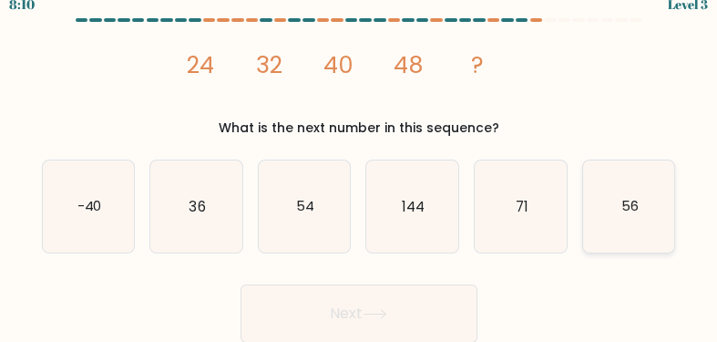
click at [599, 224] on icon "56" at bounding box center [629, 206] width 92 height 92
click at [360, 162] on input "f. 56" at bounding box center [359, 160] width 1 height 5
radio input "true"
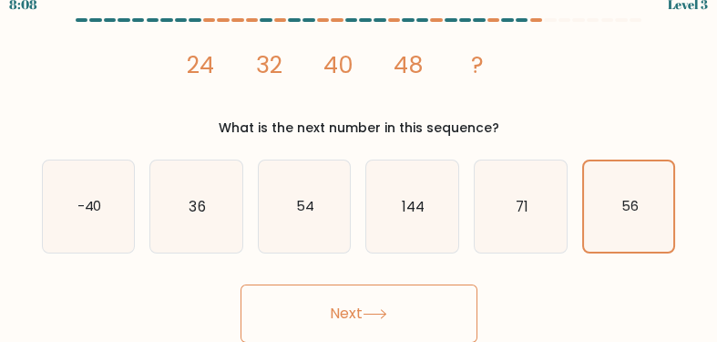
click at [419, 321] on button "Next" at bounding box center [359, 313] width 237 height 58
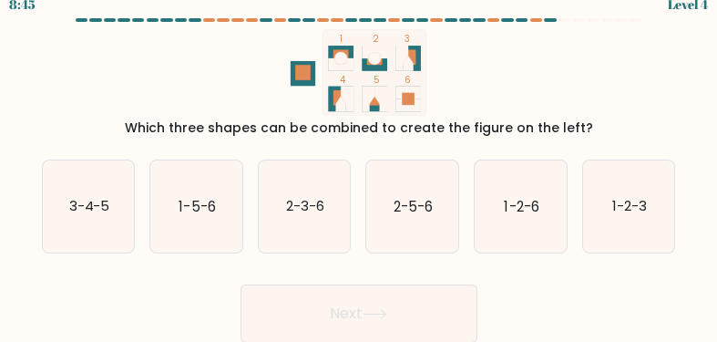
click at [419, 321] on button "Next" at bounding box center [359, 313] width 237 height 58
click at [529, 199] on text "1-2-6" at bounding box center [521, 206] width 35 height 19
click at [360, 162] on input "e. 1-2-6" at bounding box center [359, 160] width 1 height 5
radio input "true"
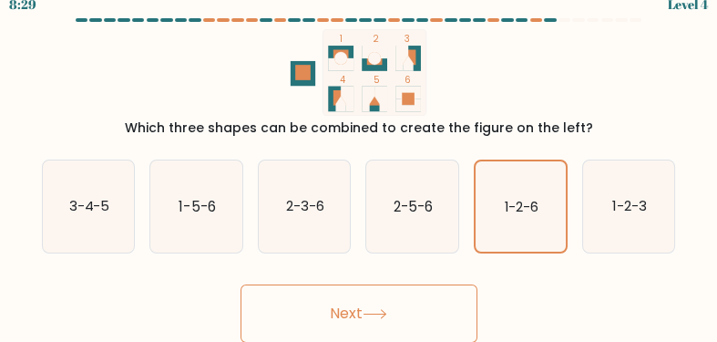
click at [387, 313] on icon at bounding box center [375, 314] width 25 height 10
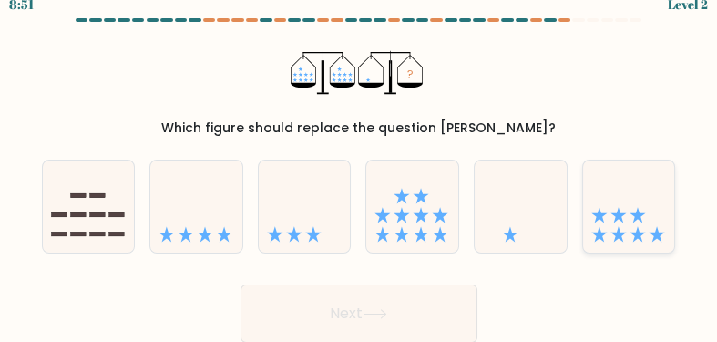
click at [587, 227] on icon at bounding box center [629, 207] width 92 height 76
click at [360, 162] on input "f." at bounding box center [359, 160] width 1 height 5
radio input "true"
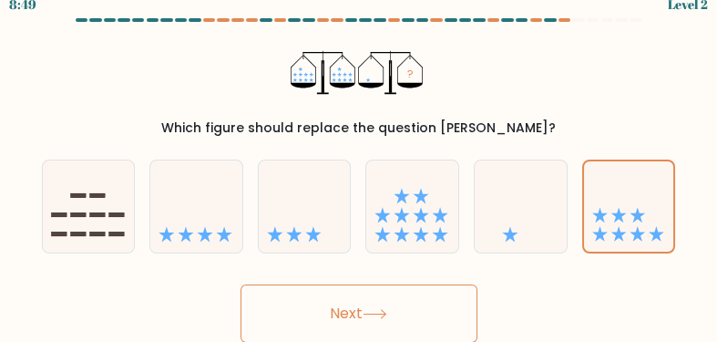
scroll to position [4, 0]
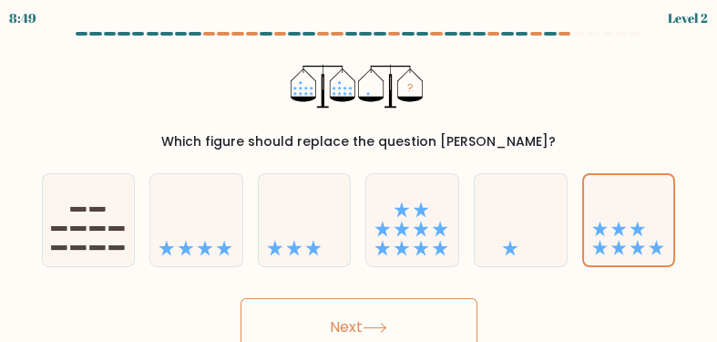
click at [367, 311] on button "Next" at bounding box center [359, 327] width 237 height 58
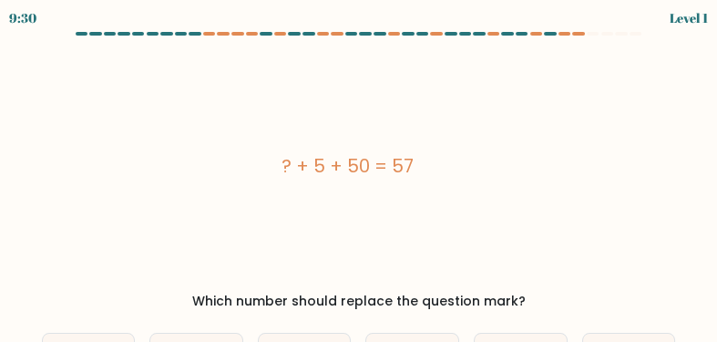
click at [186, 270] on div "? + 5 + 50 = 57" at bounding box center [348, 166] width 612 height 246
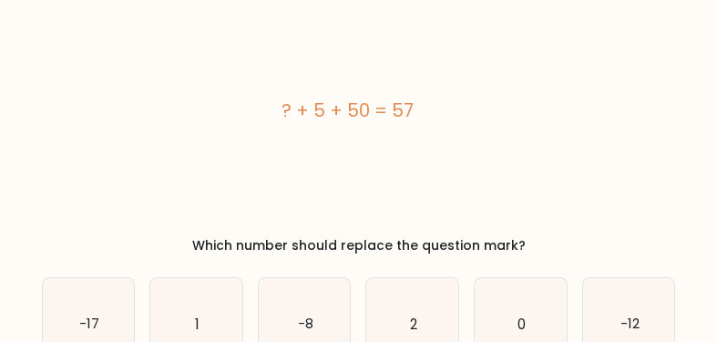
scroll to position [96, 0]
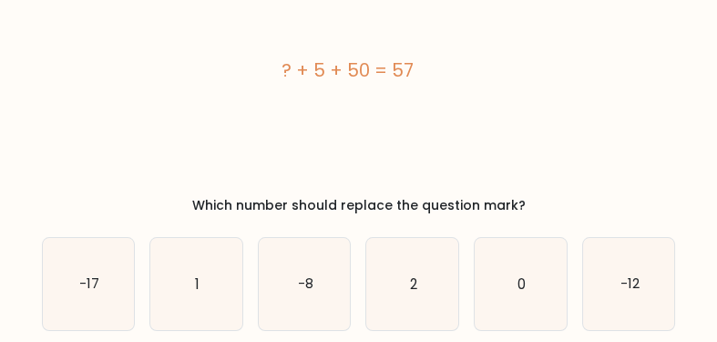
click at [186, 270] on icon "1" at bounding box center [196, 284] width 92 height 92
click at [359, 80] on input "b. 1" at bounding box center [359, 78] width 1 height 5
radio input "true"
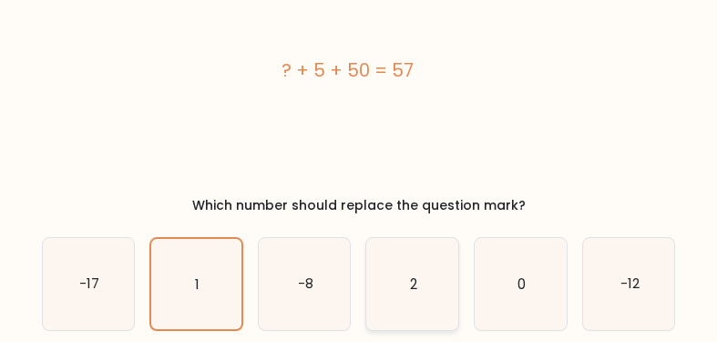
click at [407, 282] on icon "2" at bounding box center [412, 284] width 92 height 92
click at [360, 80] on input "d. 2" at bounding box center [359, 78] width 1 height 5
radio input "true"
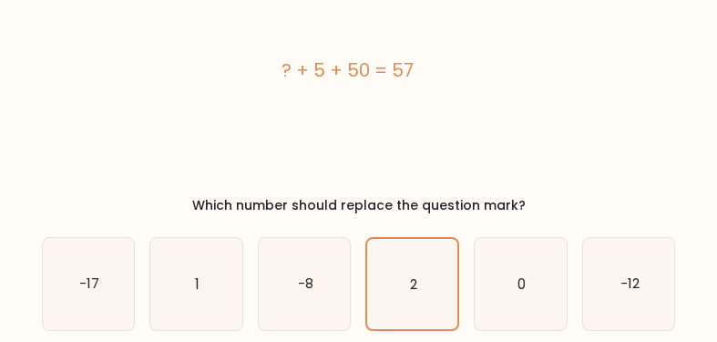
click at [460, 164] on div "? + 5 + 50 = 57" at bounding box center [348, 70] width 612 height 246
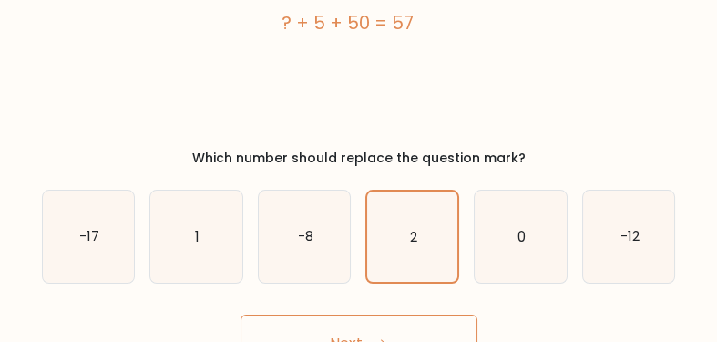
scroll to position [173, 0]
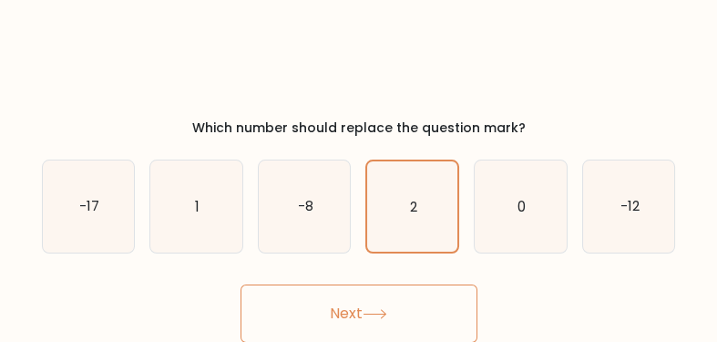
click at [364, 306] on button "Next" at bounding box center [359, 313] width 237 height 58
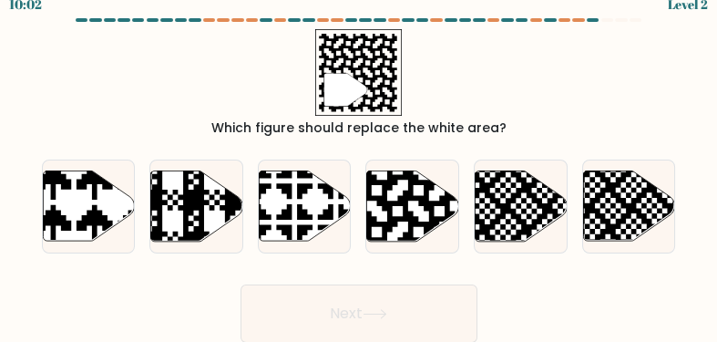
click at [364, 306] on button "Next" at bounding box center [359, 313] width 237 height 58
click at [386, 231] on icon at bounding box center [439, 170] width 167 height 167
click at [360, 162] on input "d." at bounding box center [359, 160] width 1 height 5
radio input "true"
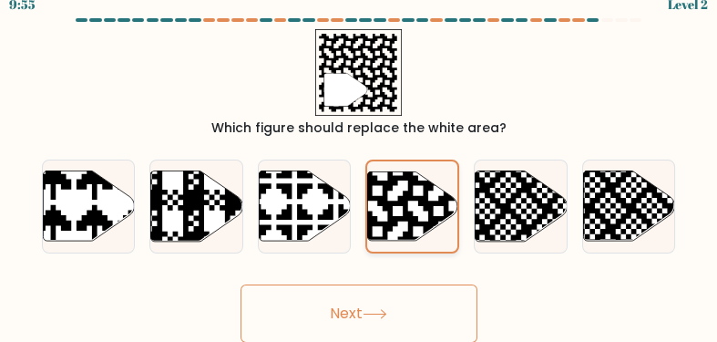
click at [386, 231] on icon at bounding box center [438, 169] width 163 height 163
click at [360, 162] on input "d." at bounding box center [359, 160] width 1 height 5
click at [340, 327] on button "Next" at bounding box center [359, 313] width 237 height 58
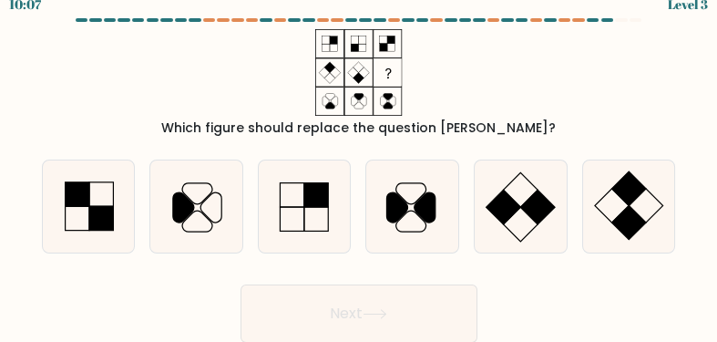
drag, startPoint x: 318, startPoint y: 317, endPoint x: 295, endPoint y: 315, distance: 22.9
click at [312, 321] on button "Next" at bounding box center [359, 313] width 237 height 58
click at [502, 200] on rect at bounding box center [504, 207] width 35 height 35
click at [360, 162] on input "e." at bounding box center [359, 160] width 1 height 5
radio input "true"
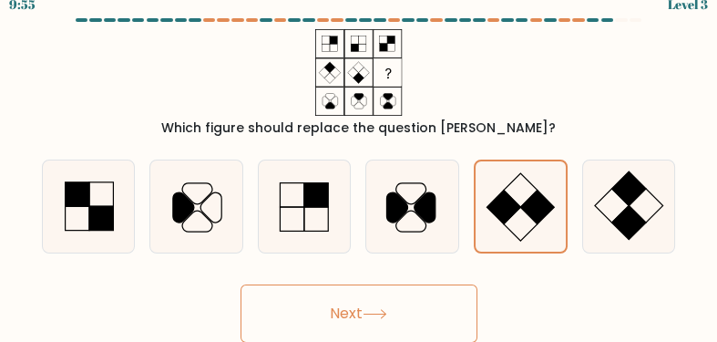
click at [386, 303] on button "Next" at bounding box center [359, 313] width 237 height 58
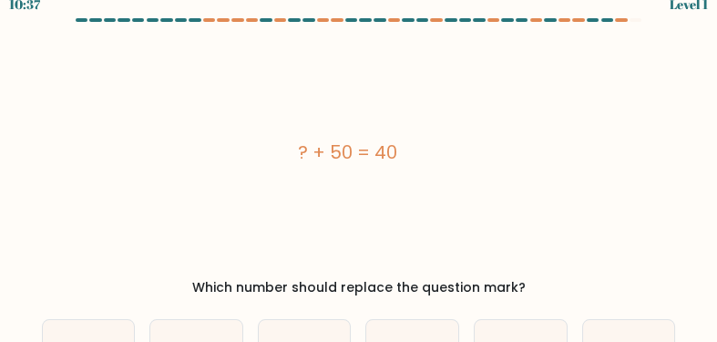
click at [386, 303] on form "a. 7" at bounding box center [358, 260] width 717 height 484
click at [404, 244] on div "? + 50 = 40" at bounding box center [348, 152] width 612 height 246
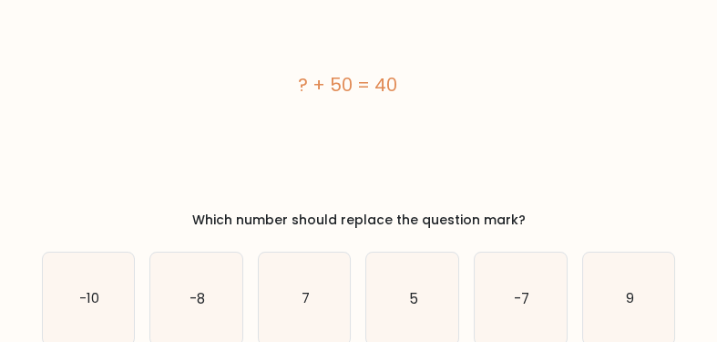
scroll to position [109, 0]
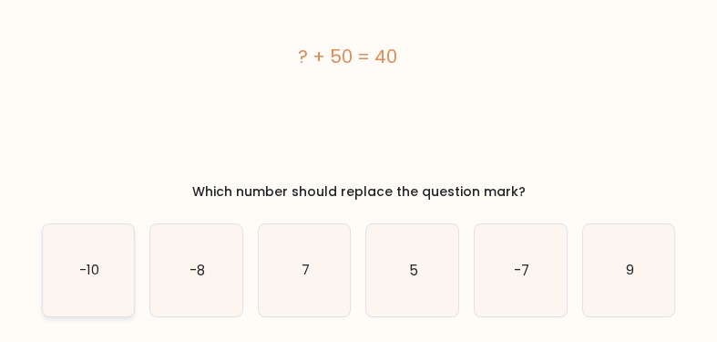
click at [87, 270] on text "-10" at bounding box center [89, 270] width 20 height 19
click at [359, 67] on input "a. -10" at bounding box center [359, 64] width 1 height 5
radio input "true"
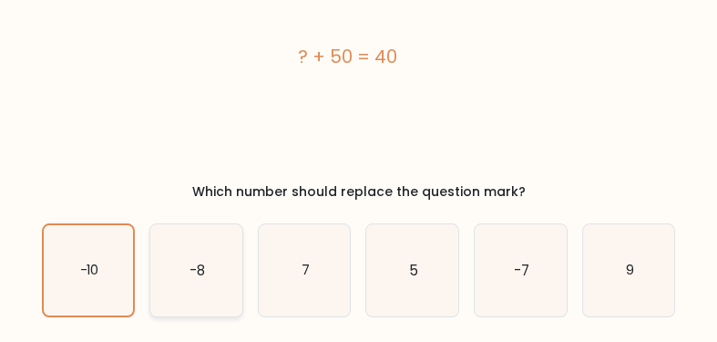
click at [359, 62] on input "b. -8" at bounding box center [359, 64] width 1 height 5
radio input "true"
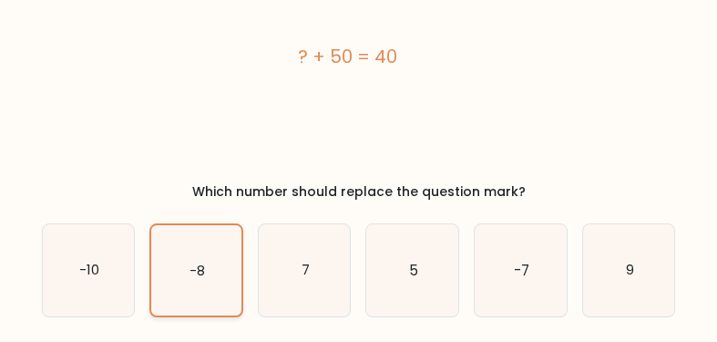
click at [359, 62] on input "c. 7" at bounding box center [359, 64] width 1 height 5
radio input "true"
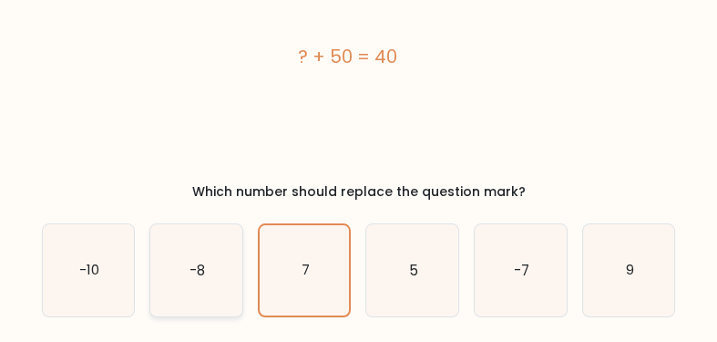
click at [182, 252] on icon "-8" at bounding box center [196, 270] width 92 height 92
click at [359, 67] on input "b. -8" at bounding box center [359, 64] width 1 height 5
radio input "true"
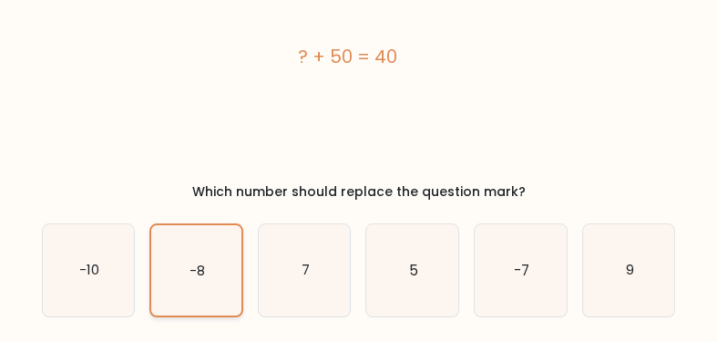
click at [181, 252] on icon "-8" at bounding box center [196, 270] width 90 height 90
click at [359, 67] on input "b. -8" at bounding box center [359, 64] width 1 height 5
click at [181, 252] on icon "-8" at bounding box center [196, 270] width 90 height 90
click at [359, 67] on input "b. -8" at bounding box center [359, 64] width 1 height 5
click at [149, 169] on div "? + 50 = 40" at bounding box center [348, 56] width 612 height 246
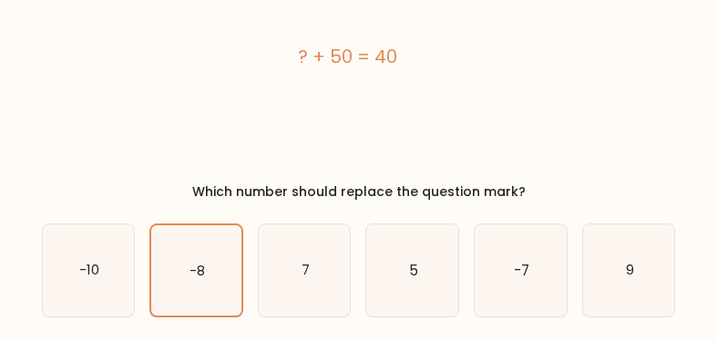
scroll to position [157, 0]
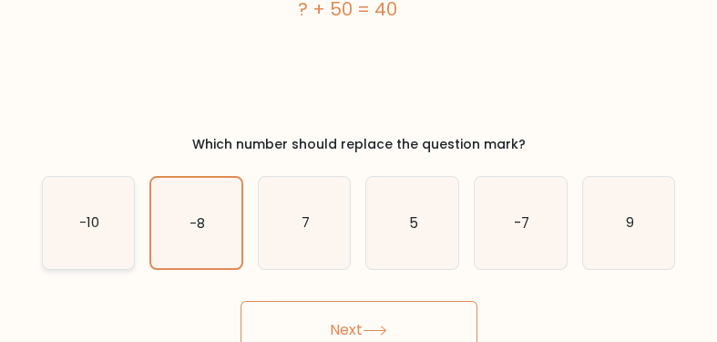
click at [72, 197] on icon "-10" at bounding box center [89, 223] width 92 height 92
click at [359, 19] on input "a. -10" at bounding box center [359, 17] width 1 height 5
radio input "true"
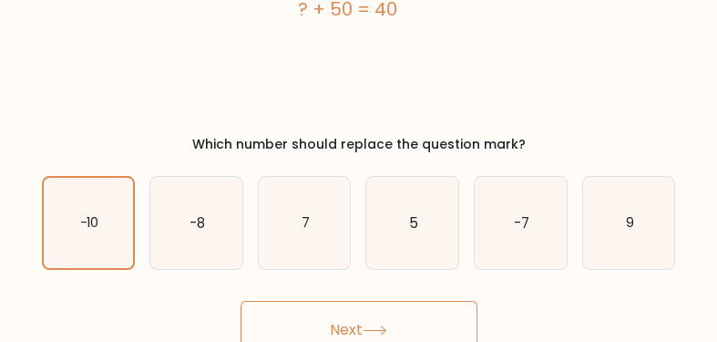
click at [340, 326] on button "Next" at bounding box center [359, 330] width 237 height 58
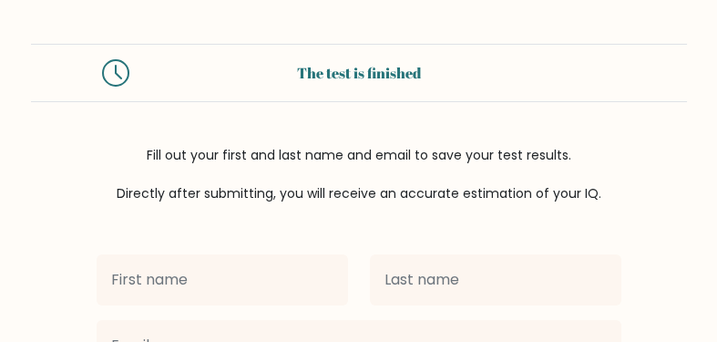
click at [283, 287] on input "text" at bounding box center [223, 279] width 252 height 51
type input "[PERSON_NAME]"
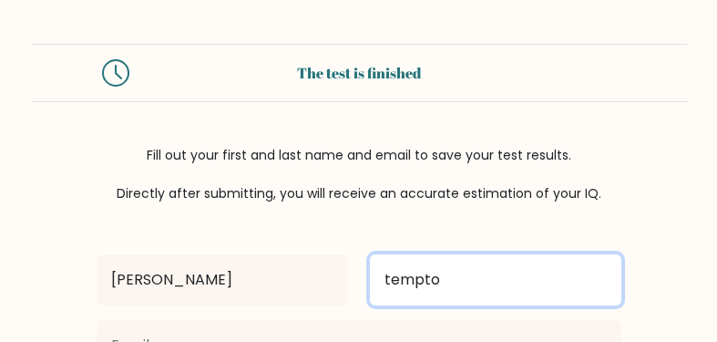
type input "tempto"
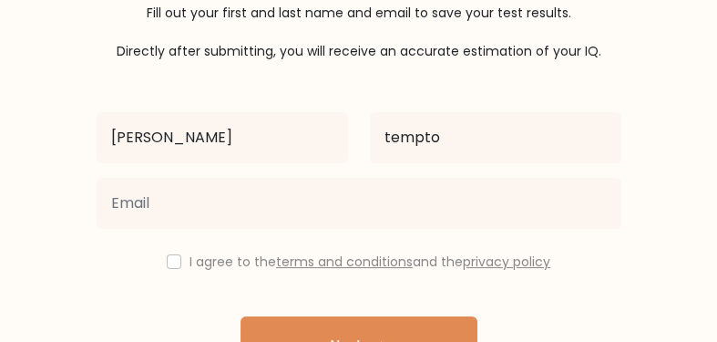
scroll to position [143, 0]
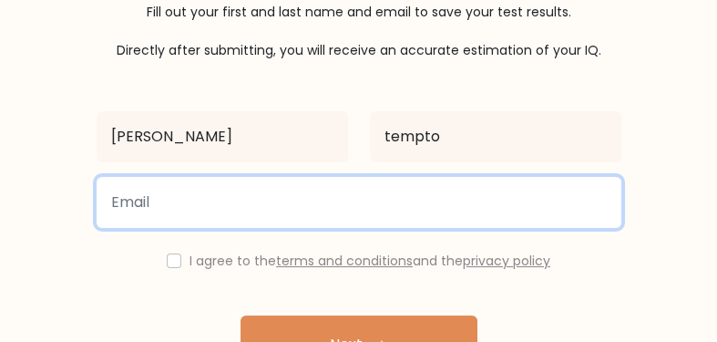
click at [163, 208] on input "email" at bounding box center [359, 202] width 525 height 51
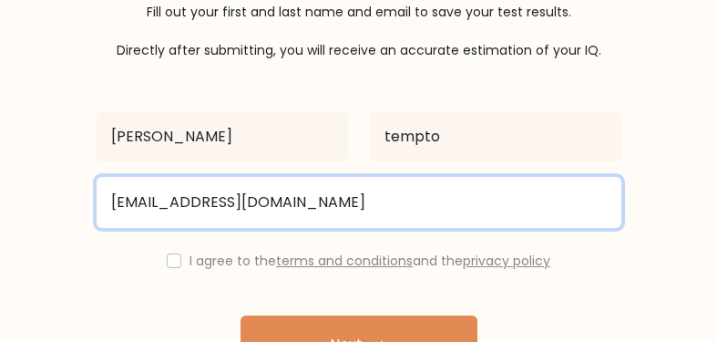
type input "otlab@optimum.net"
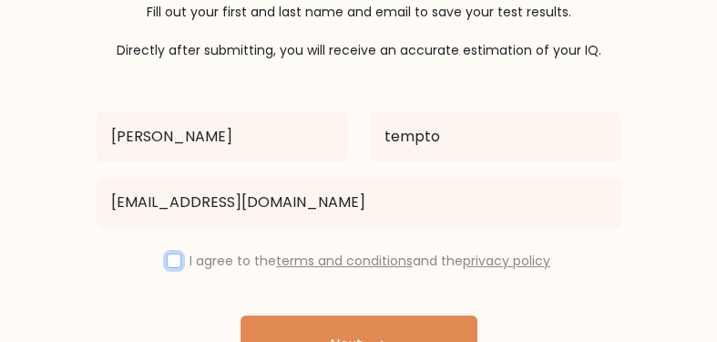
click at [169, 259] on input "checkbox" at bounding box center [174, 260] width 15 height 15
checkbox input "true"
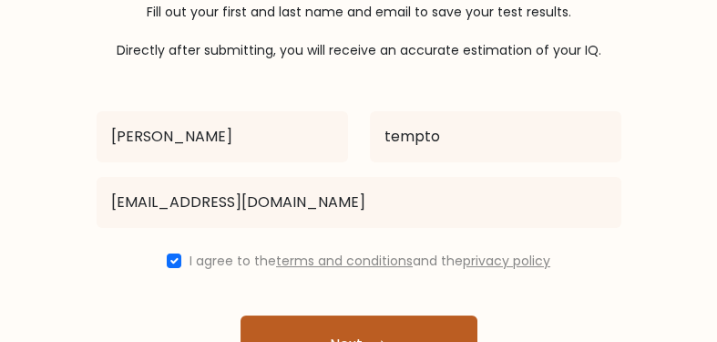
click at [319, 330] on button "Next" at bounding box center [359, 344] width 237 height 58
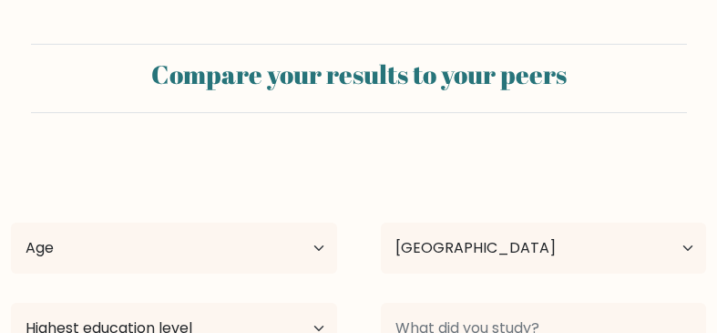
select select "US"
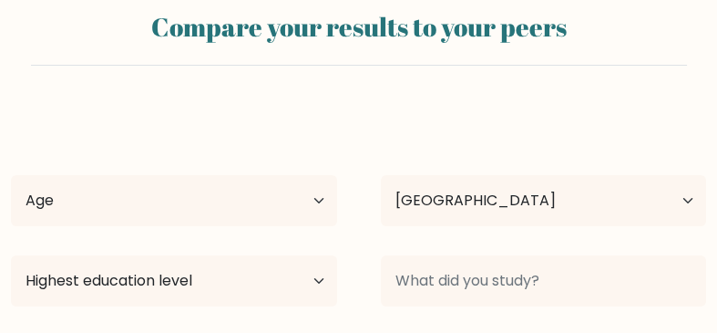
scroll to position [96, 0]
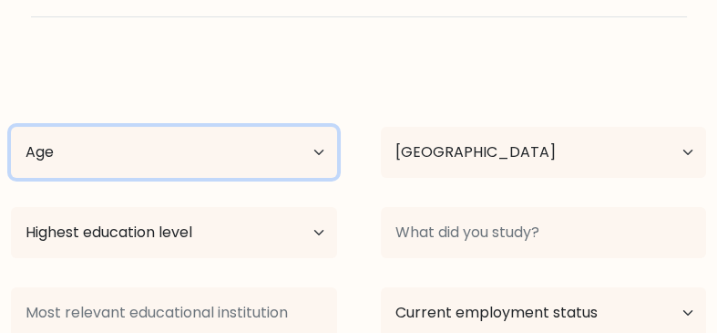
click at [11, 127] on select "Age Under [DEMOGRAPHIC_DATA] [DEMOGRAPHIC_DATA] [DEMOGRAPHIC_DATA] [DEMOGRAPHIC…" at bounding box center [174, 152] width 326 height 51
select select "65_plus"
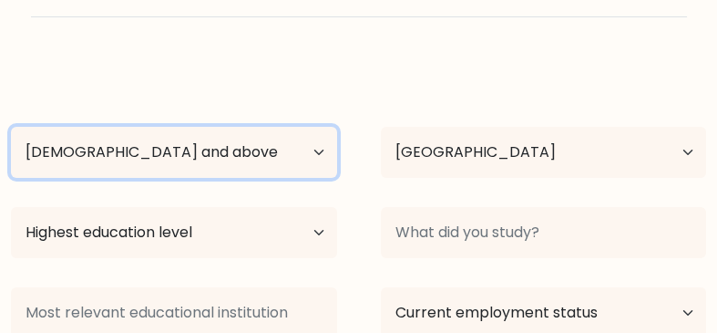
click option "[DEMOGRAPHIC_DATA] and above" at bounding box center [0, 0] width 0 height 0
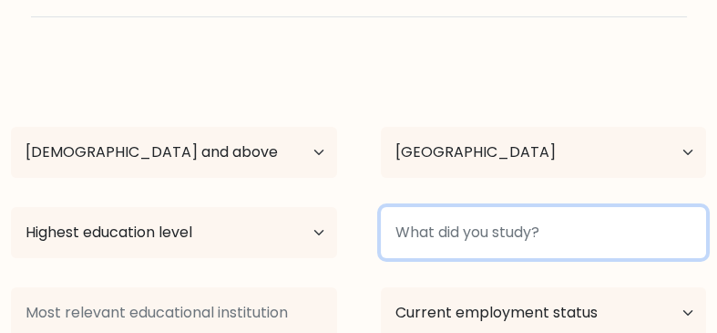
click at [407, 245] on input at bounding box center [544, 232] width 326 height 51
click at [421, 238] on input at bounding box center [544, 232] width 326 height 51
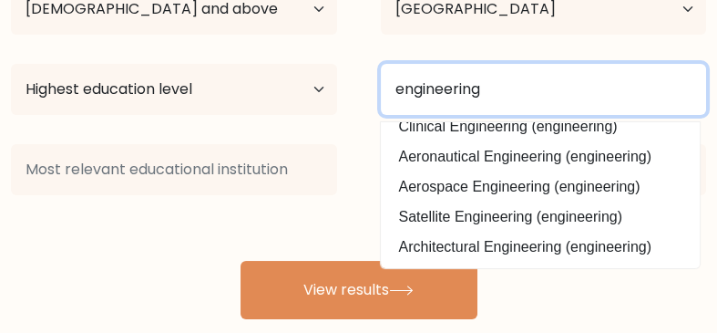
scroll to position [0, 0]
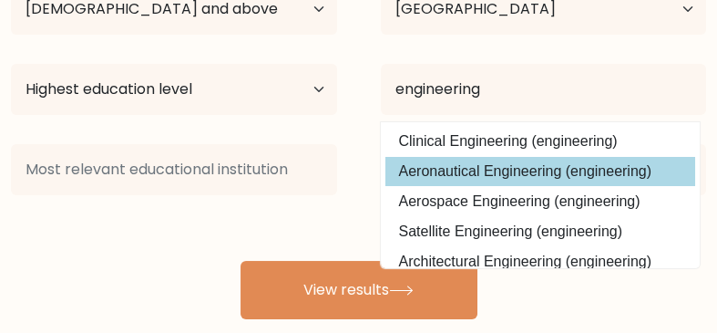
click at [600, 178] on option "Aeronautical Engineering (engineering)" at bounding box center [540, 171] width 310 height 29
type input "Aeronautical Engineering"
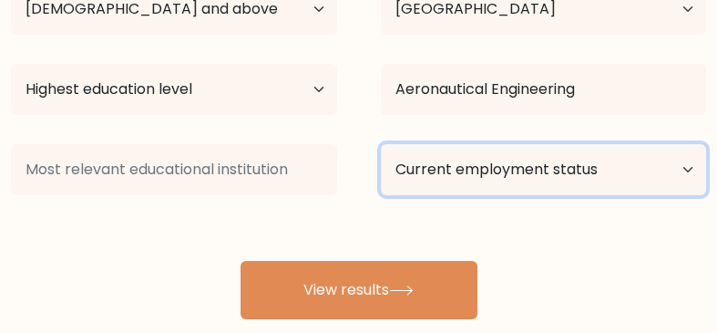
click at [599, 179] on select "Current employment status Employed Student Retired Other / prefer not to answer" at bounding box center [544, 169] width 326 height 51
select select "retired"
click option "Retired" at bounding box center [0, 0] width 0 height 0
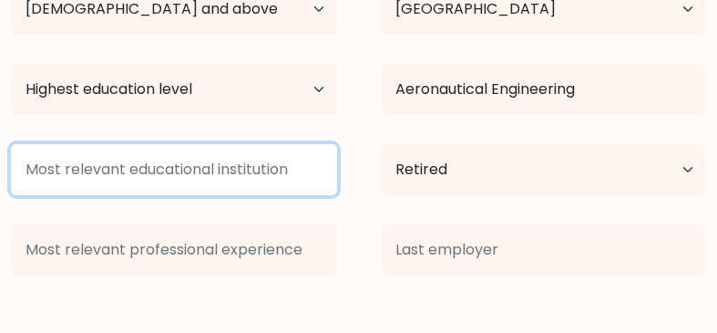
click at [310, 170] on input at bounding box center [174, 169] width 326 height 51
click at [310, 173] on input at bounding box center [174, 169] width 326 height 51
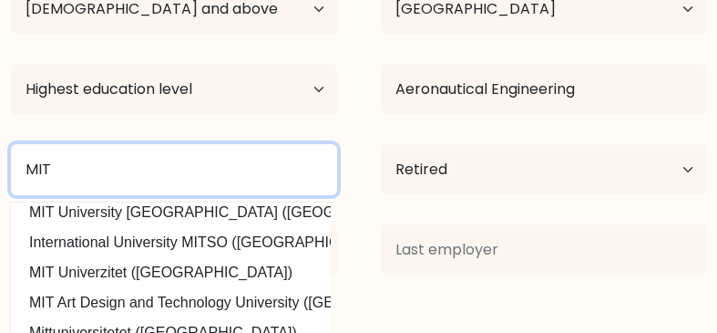
scroll to position [40, 0]
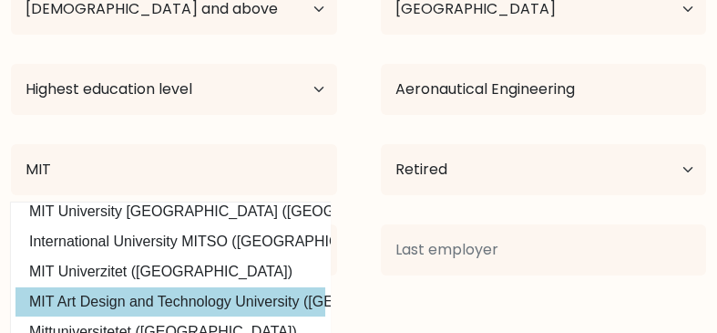
click at [268, 297] on option "MIT Art Design and Technology University (India)" at bounding box center [170, 301] width 310 height 29
type input "MIT Art Design and [GEOGRAPHIC_DATA]"
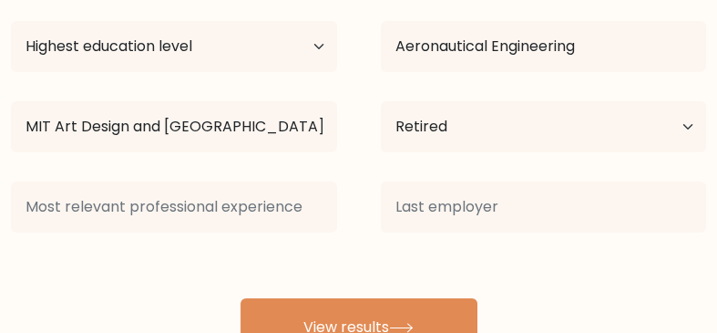
scroll to position [287, 0]
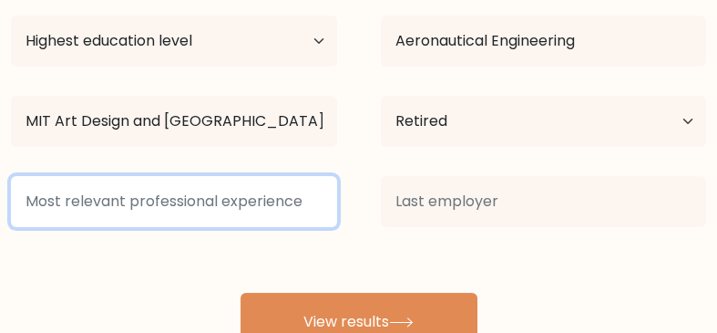
click at [262, 211] on input at bounding box center [174, 201] width 326 height 51
click at [269, 193] on input at bounding box center [174, 201] width 326 height 51
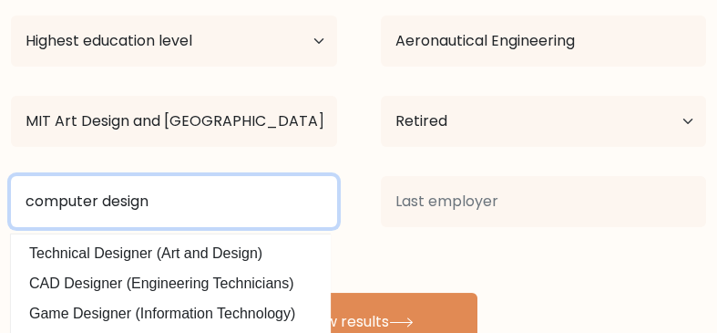
type input "computer design"
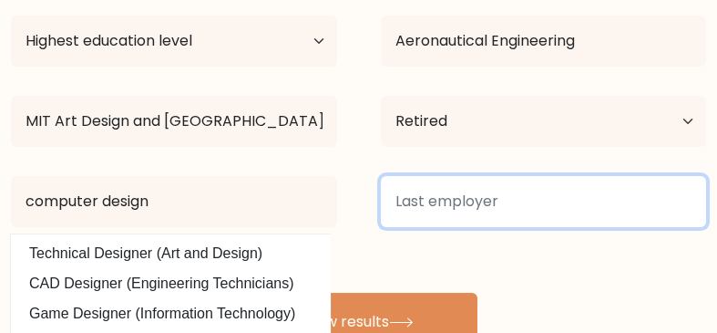
click at [418, 212] on input at bounding box center [544, 201] width 326 height 51
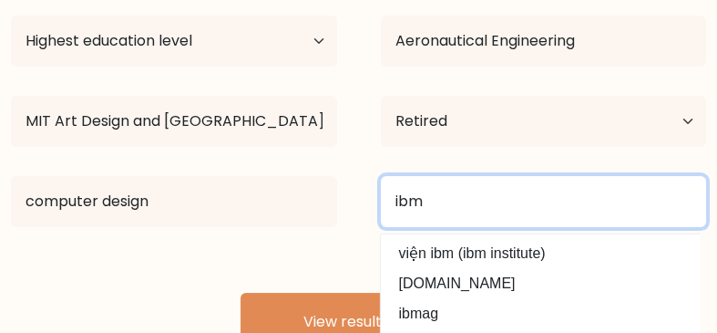
type input "ibm"
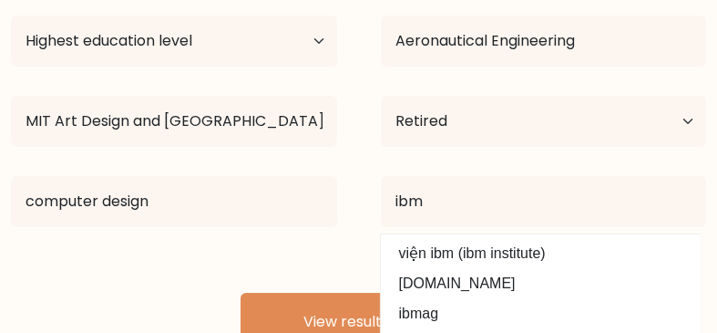
click at [318, 266] on div "jake tempto Age Under 18 years old 18-24 years old 25-34 years old 35-44 years …" at bounding box center [358, 110] width 717 height 481
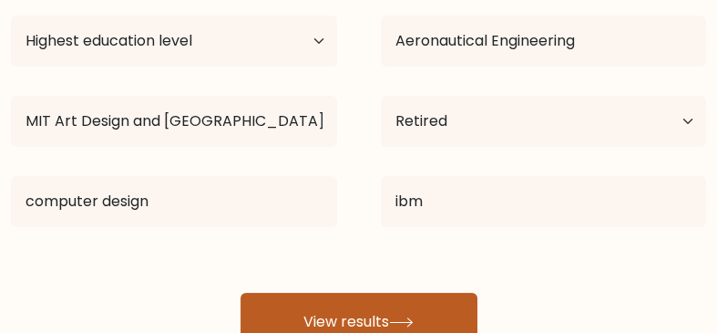
click at [329, 310] on button "View results" at bounding box center [359, 322] width 237 height 58
click at [336, 321] on button "View results" at bounding box center [359, 322] width 237 height 58
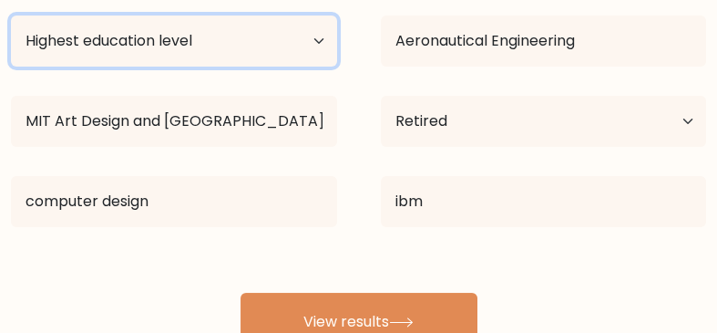
click at [11, 15] on select "Highest education level No schooling Primary Lower Secondary Upper Secondary Oc…" at bounding box center [174, 40] width 326 height 51
select select "doctoral_degree"
click option "Doctoral degree" at bounding box center [0, 0] width 0 height 0
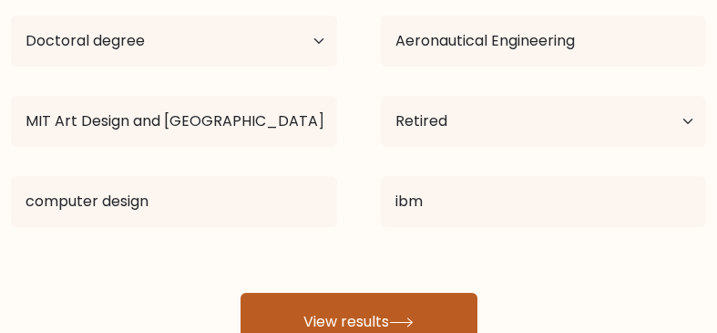
click at [282, 316] on button "View results" at bounding box center [359, 322] width 237 height 58
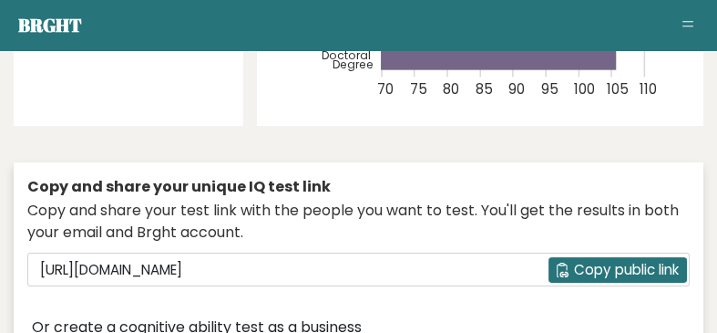
scroll to position [670, 0]
